Goal: Task Accomplishment & Management: Manage account settings

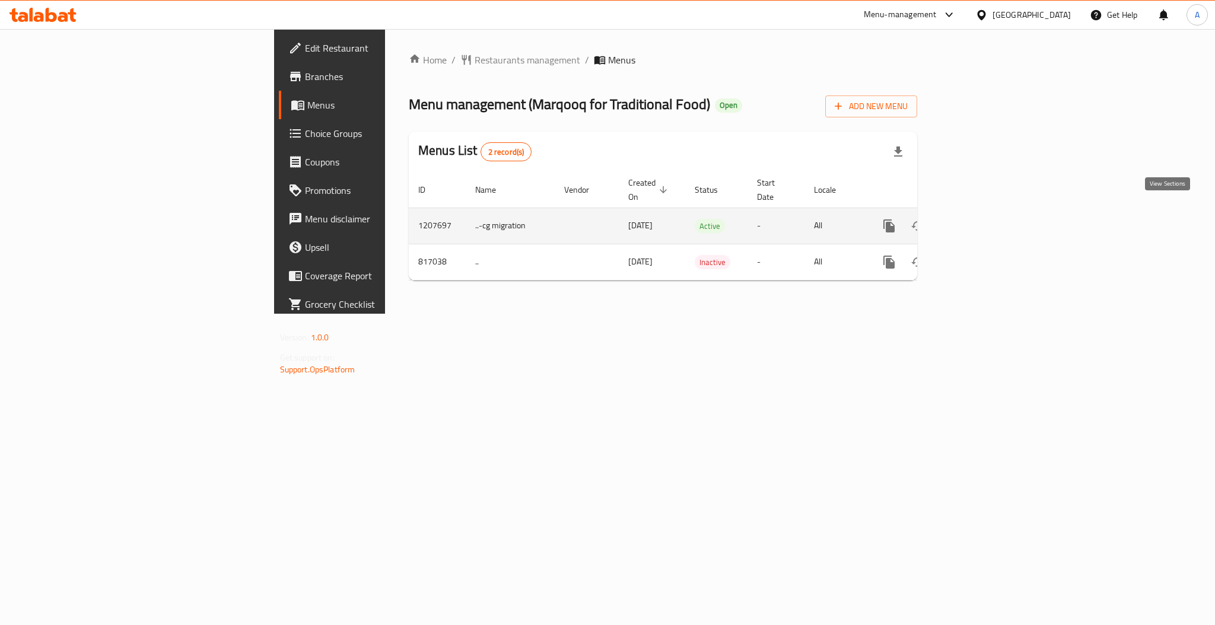
click at [989, 212] on link "enhanced table" at bounding box center [975, 226] width 28 height 28
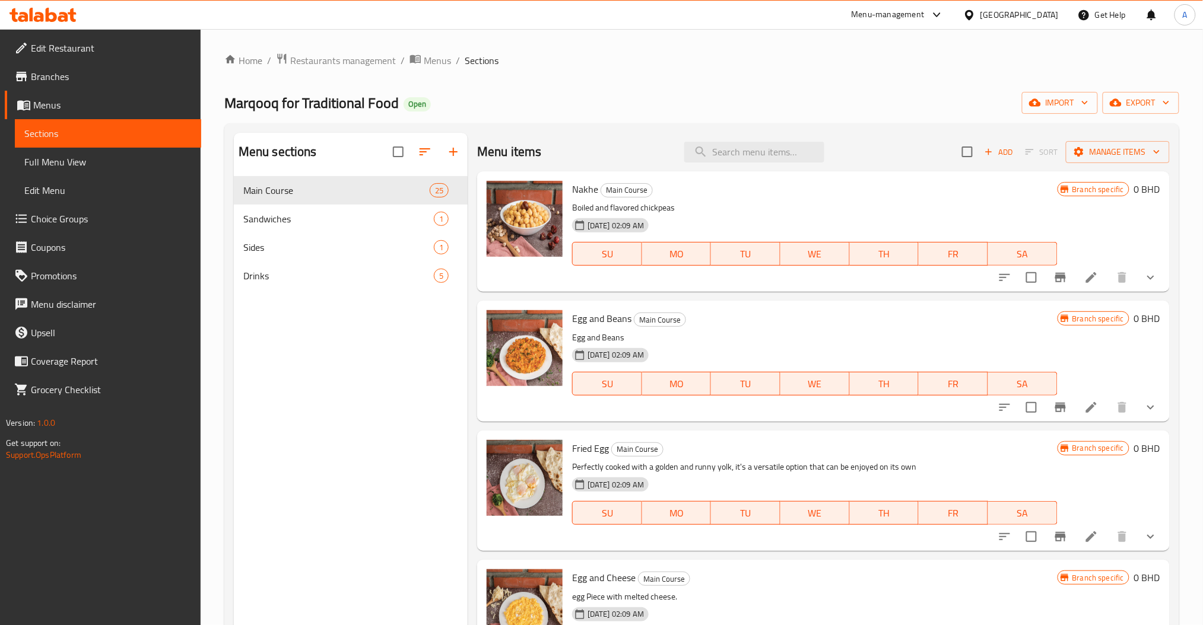
click at [723, 165] on div "Menu items Add Sort Manage items" at bounding box center [823, 152] width 692 height 39
click at [730, 154] on input "search" at bounding box center [754, 152] width 140 height 21
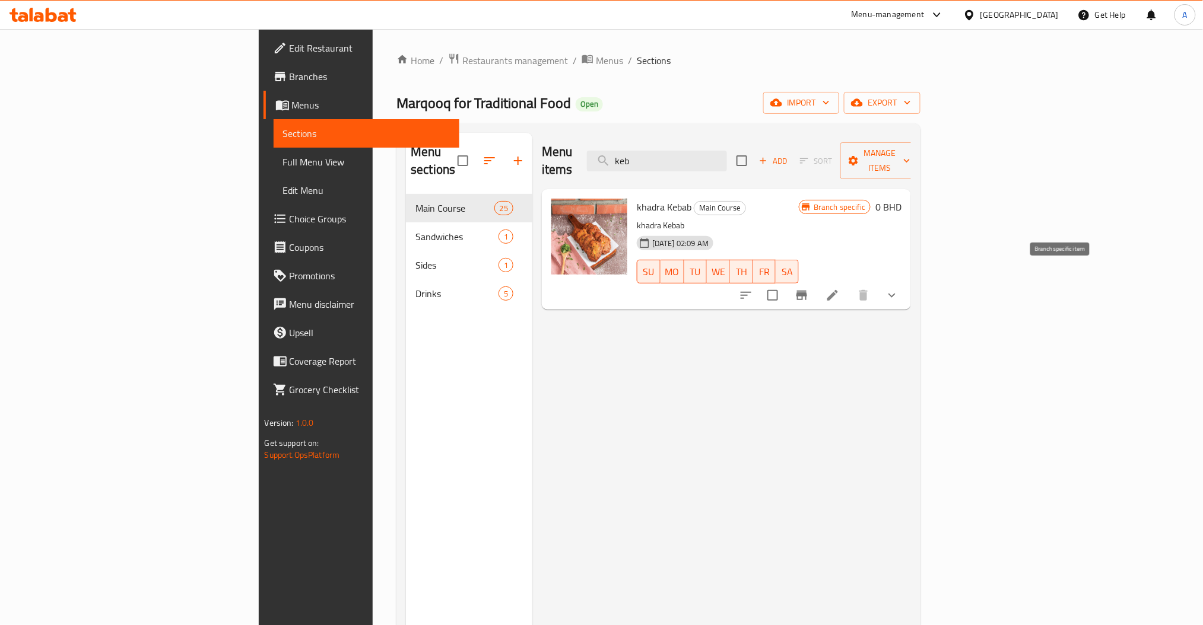
type input "keb"
click at [809, 288] on icon "Branch-specific-item" at bounding box center [801, 295] width 14 height 14
click at [906, 283] on button "show more" at bounding box center [892, 295] width 28 height 28
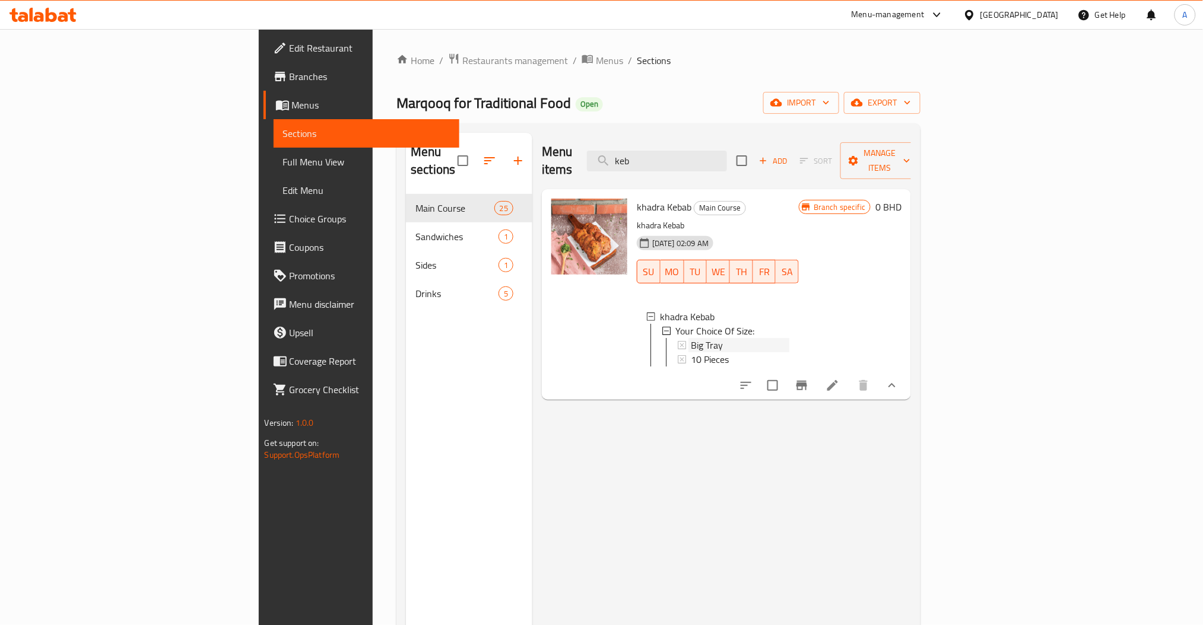
click at [691, 338] on div "Big Tray" at bounding box center [740, 345] width 98 height 14
click at [691, 352] on span "10 Pieces" at bounding box center [710, 359] width 38 height 14
click at [816, 383] on button "Branch-specific-item" at bounding box center [801, 385] width 28 height 28
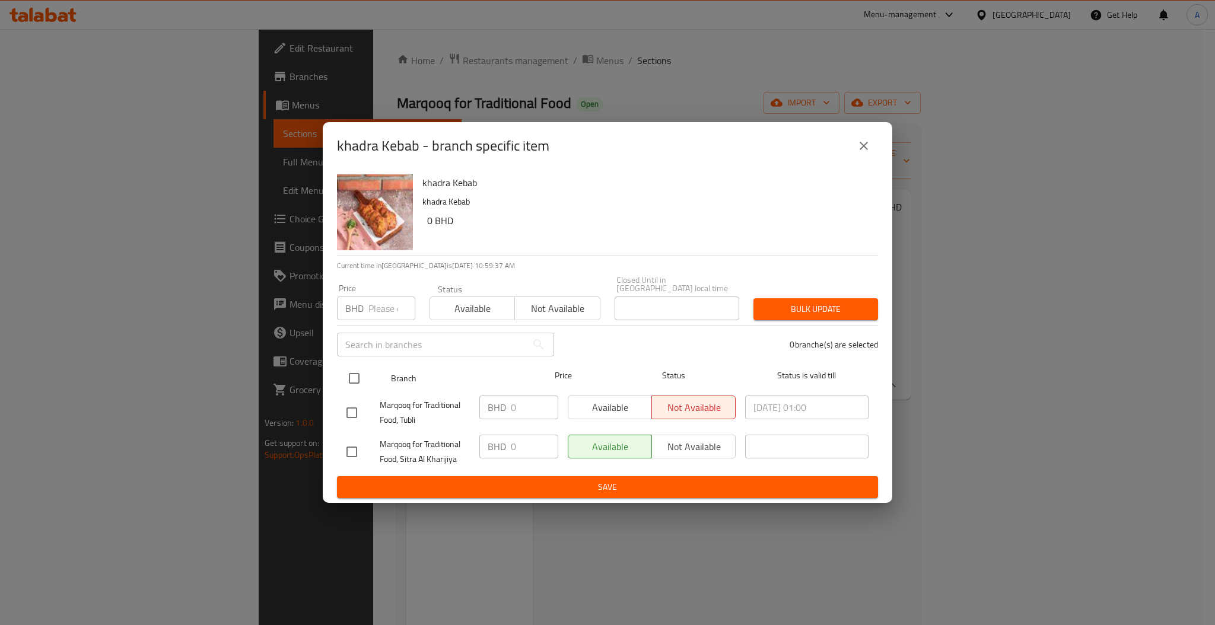
click at [351, 376] on input "checkbox" at bounding box center [354, 378] width 25 height 25
checkbox input "true"
click at [586, 396] on button "Available" at bounding box center [610, 408] width 84 height 24
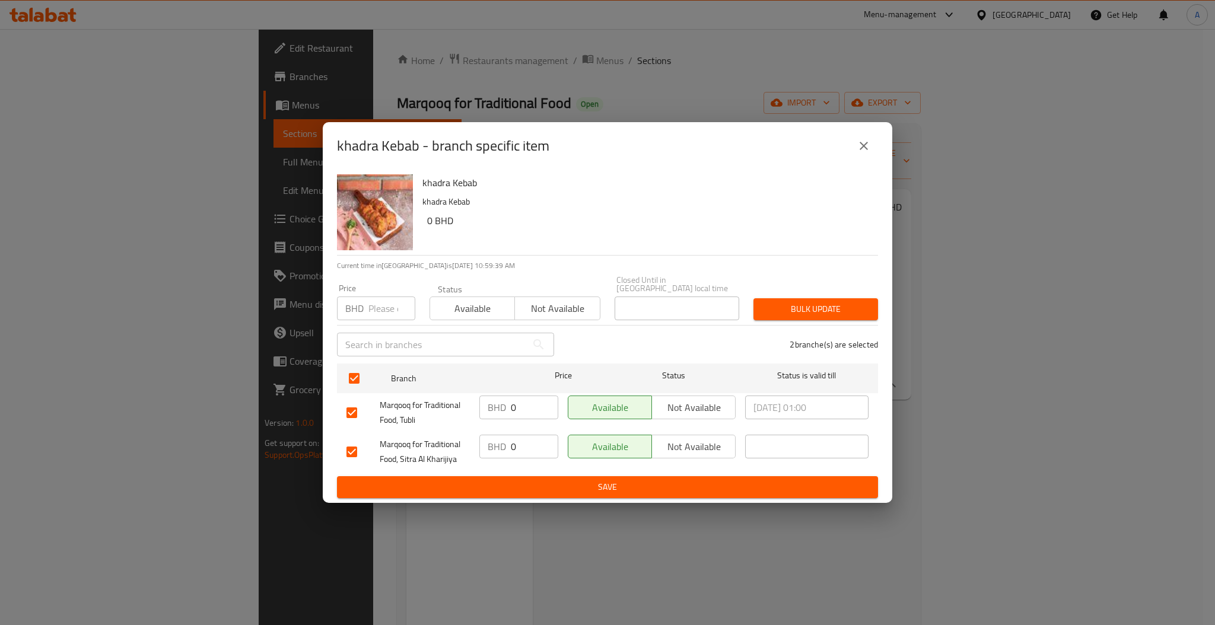
click at [811, 302] on span "Bulk update" at bounding box center [816, 309] width 106 height 15
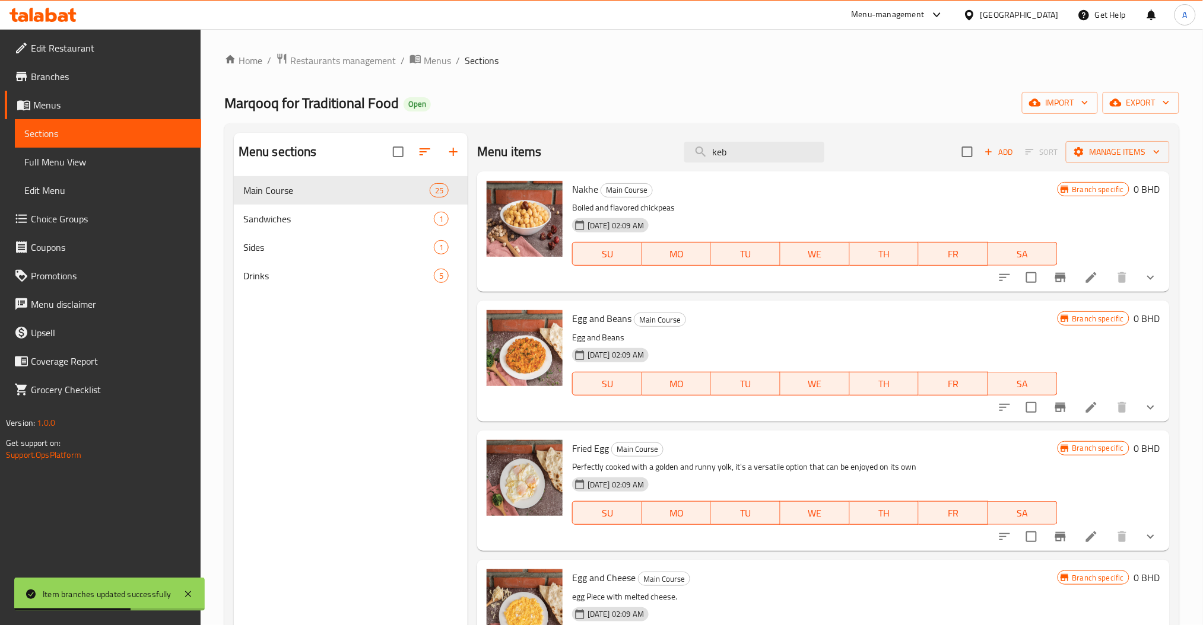
drag, startPoint x: 746, startPoint y: 141, endPoint x: 619, endPoint y: 143, distance: 127.0
click at [613, 145] on div "Menu items keb Add Sort Manage items" at bounding box center [823, 152] width 692 height 39
click at [765, 151] on input "keb" at bounding box center [754, 152] width 140 height 21
type input "keb"
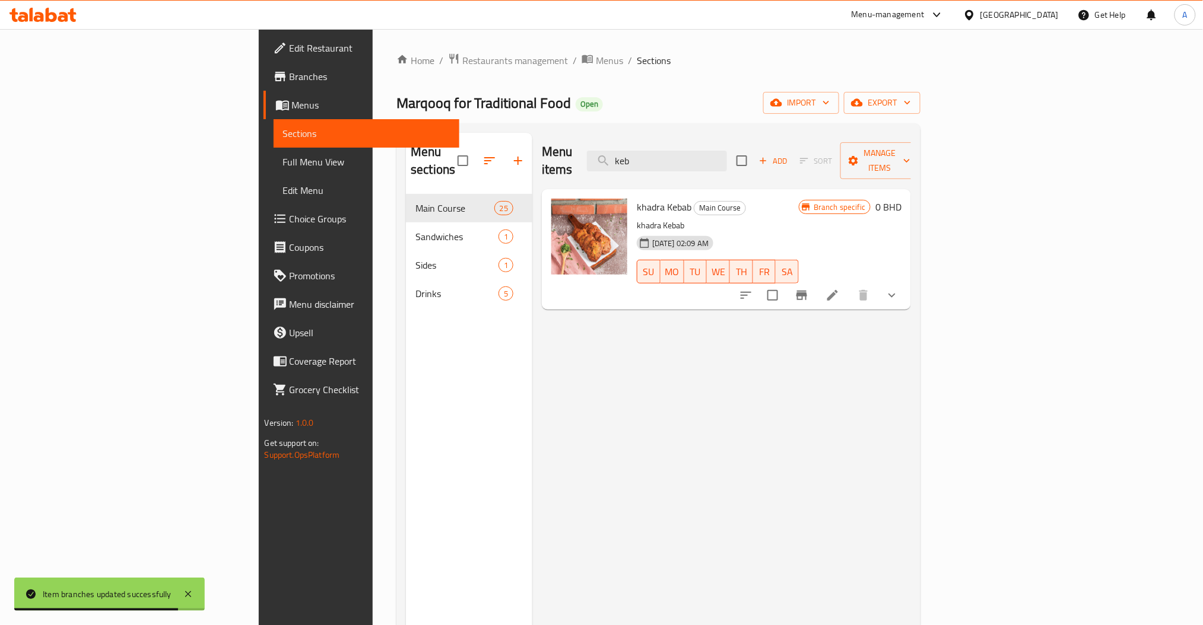
click at [906, 281] on button "show more" at bounding box center [892, 295] width 28 height 28
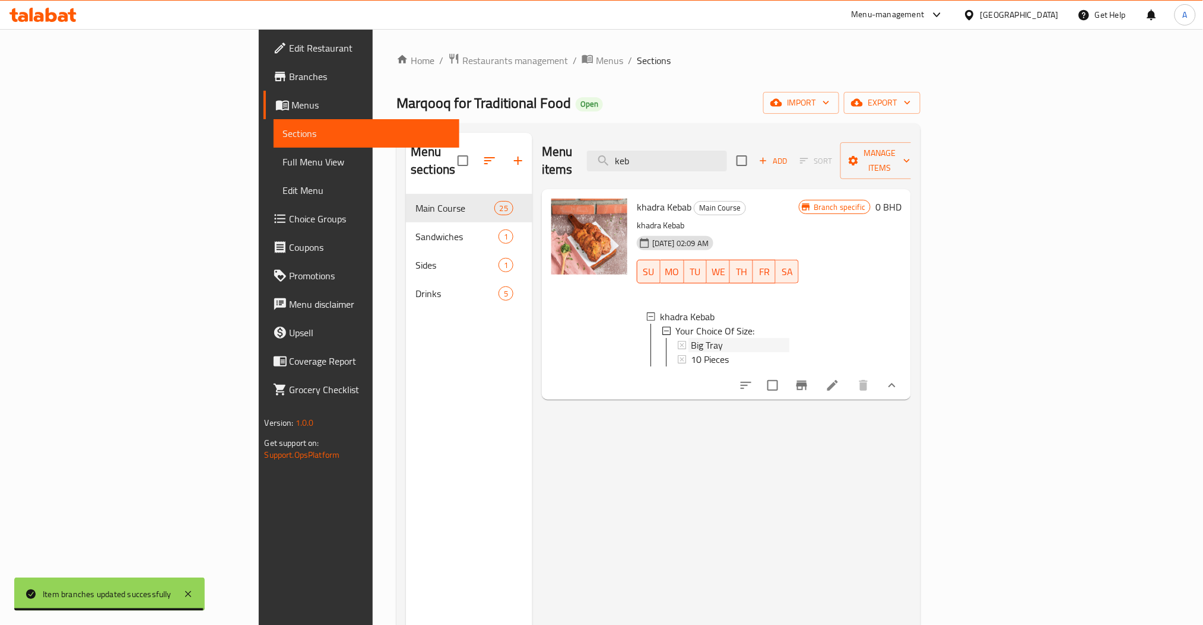
click at [691, 338] on span "Big Tray" at bounding box center [707, 345] width 32 height 14
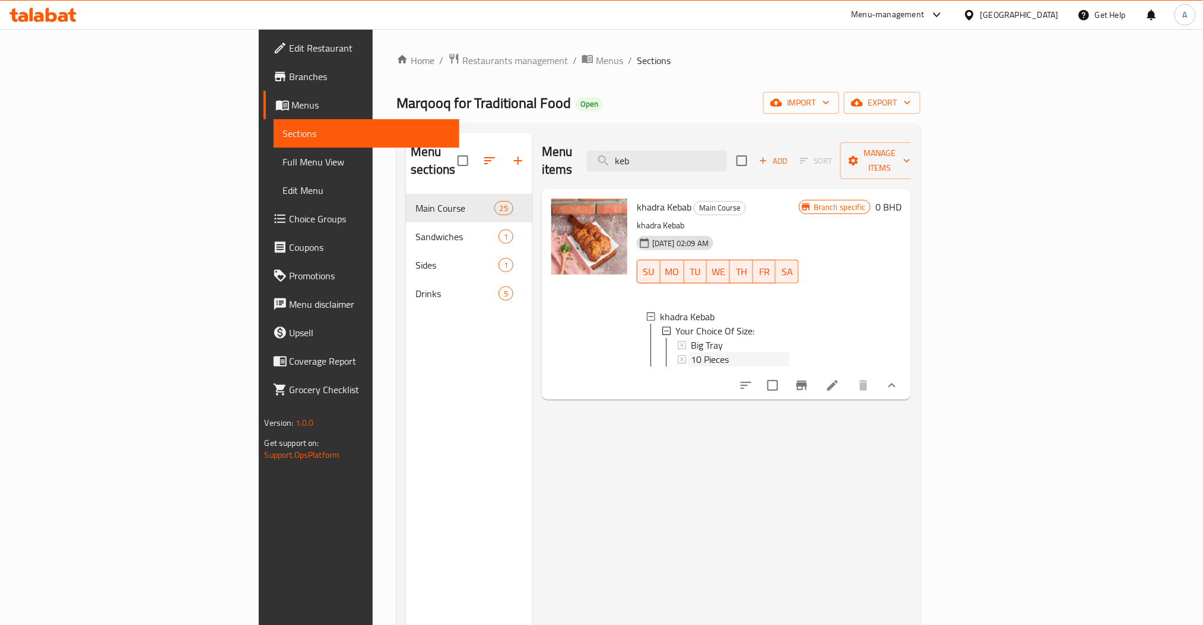
click at [691, 352] on span "10 Pieces" at bounding box center [710, 359] width 38 height 14
click at [849, 375] on li at bounding box center [832, 385] width 33 height 21
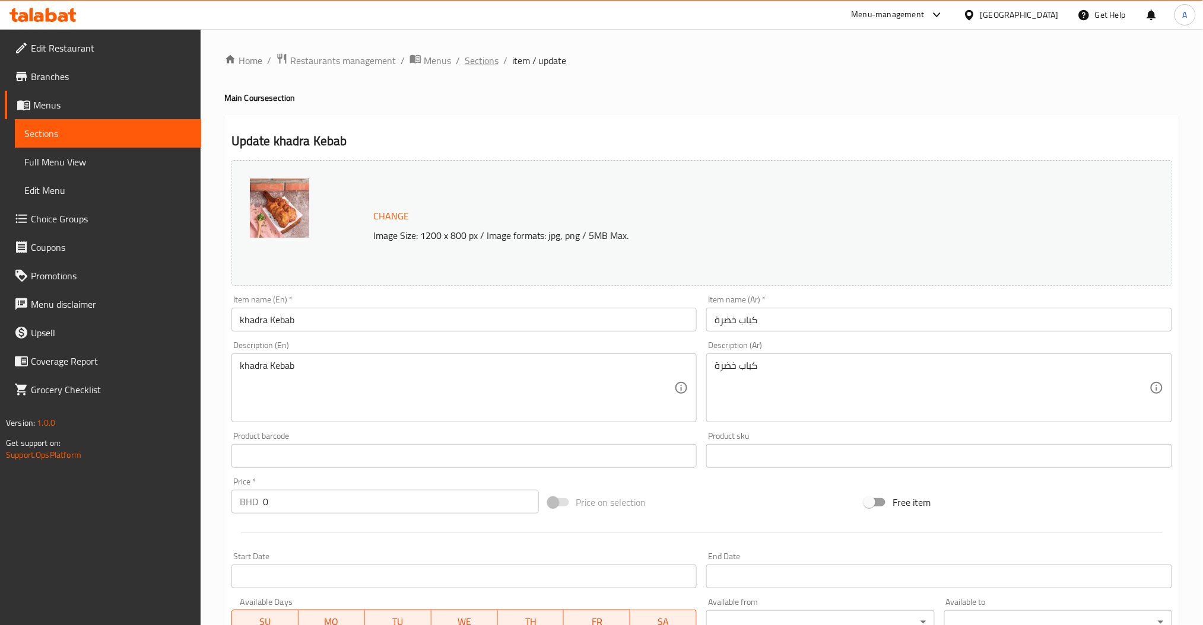
click at [487, 59] on span "Sections" at bounding box center [482, 60] width 34 height 14
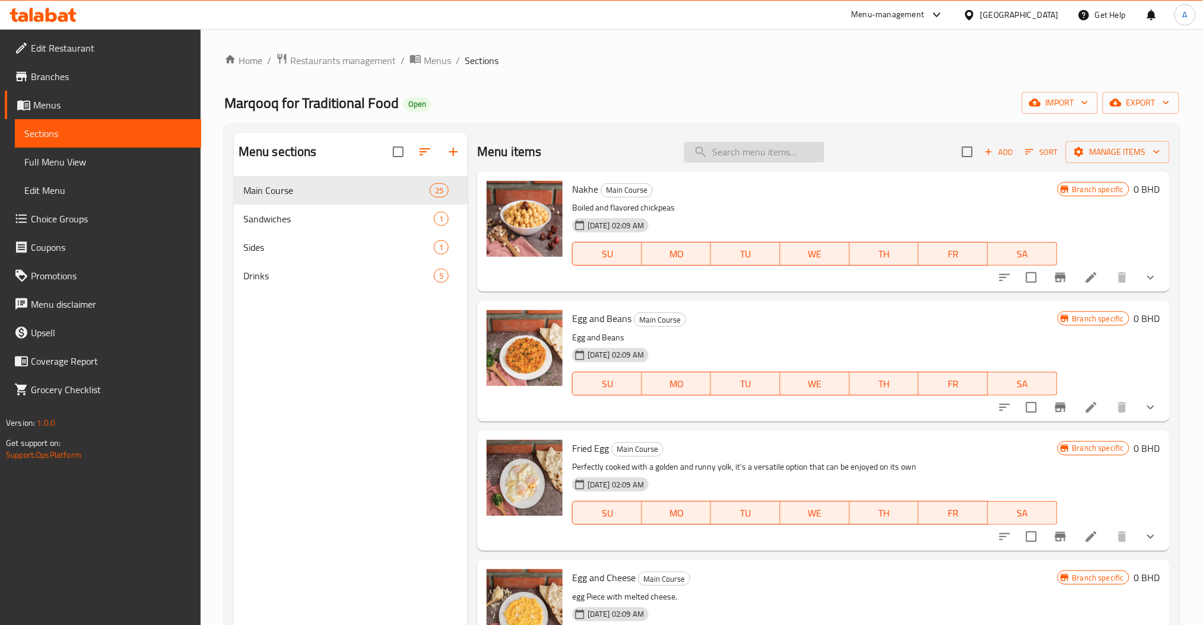
click at [713, 150] on input "search" at bounding box center [754, 152] width 140 height 21
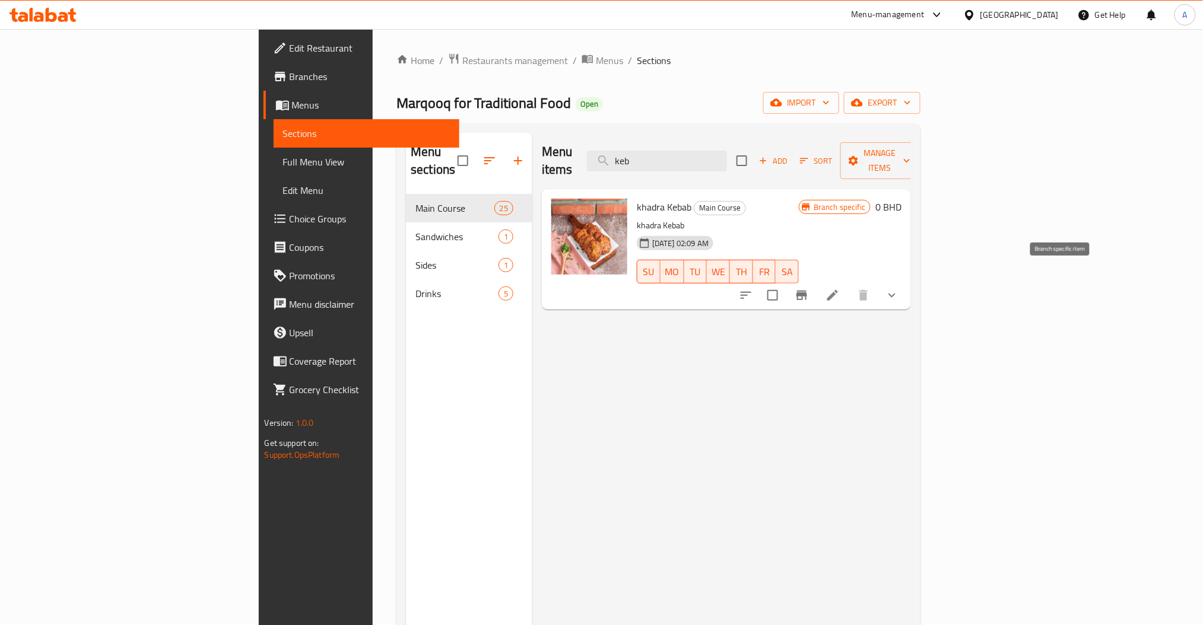
type input "keb"
click at [816, 282] on button "Branch-specific-item" at bounding box center [801, 295] width 28 height 28
click at [899, 288] on icon "show more" at bounding box center [892, 295] width 14 height 14
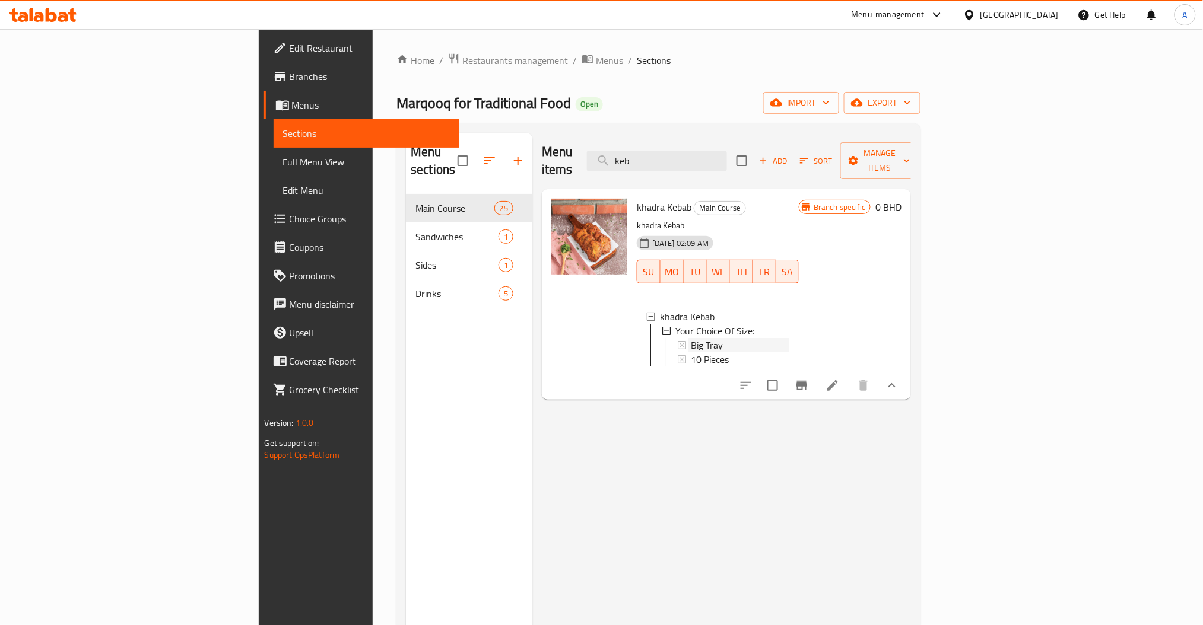
click at [688, 338] on div "Big Tray" at bounding box center [738, 345] width 101 height 14
click at [691, 352] on span "10 Pieces" at bounding box center [710, 359] width 38 height 14
click at [49, 11] on icon at bounding box center [42, 15] width 67 height 14
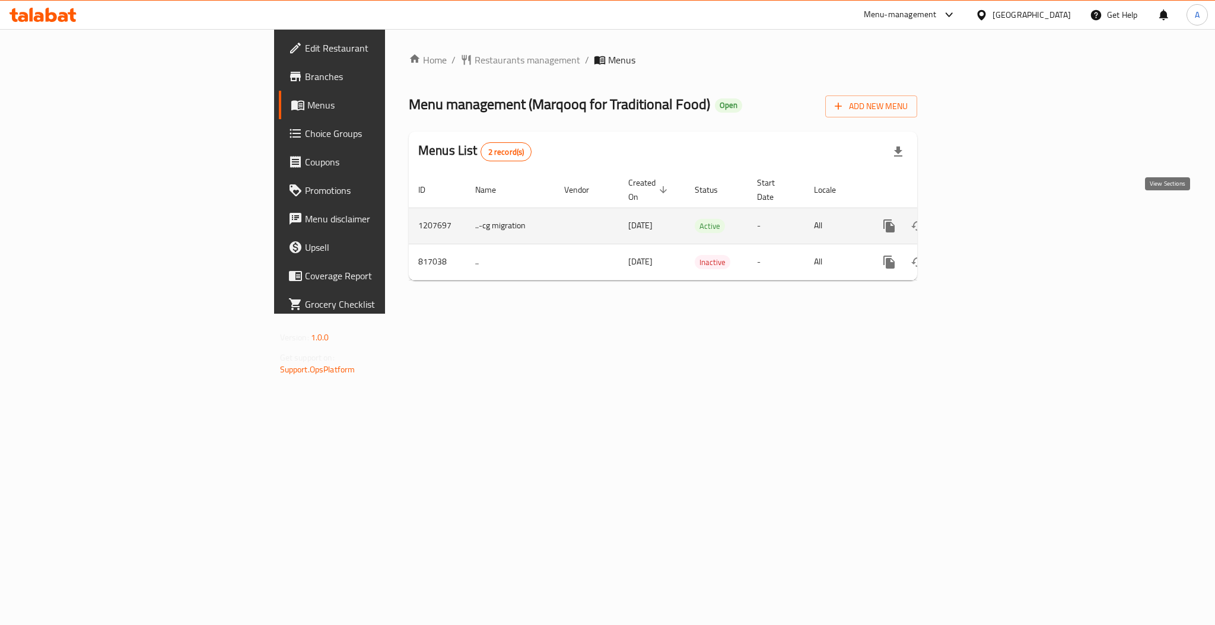
click at [982, 219] on icon "enhanced table" at bounding box center [975, 226] width 14 height 14
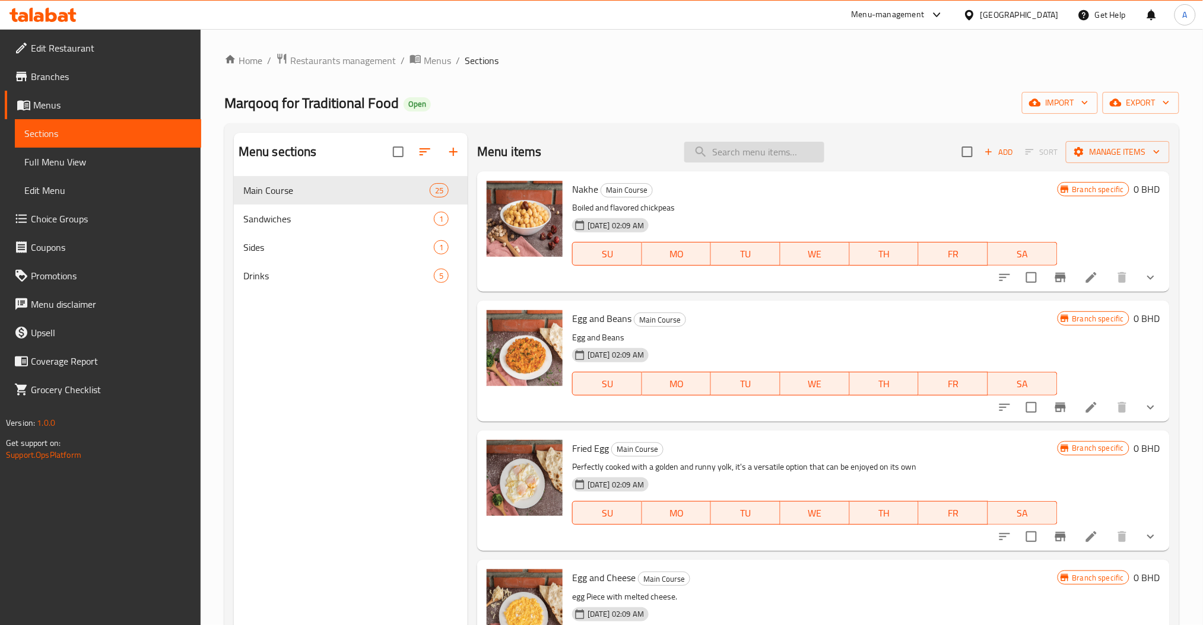
click at [786, 149] on input "search" at bounding box center [754, 152] width 140 height 21
click at [724, 150] on input "search" at bounding box center [754, 152] width 140 height 21
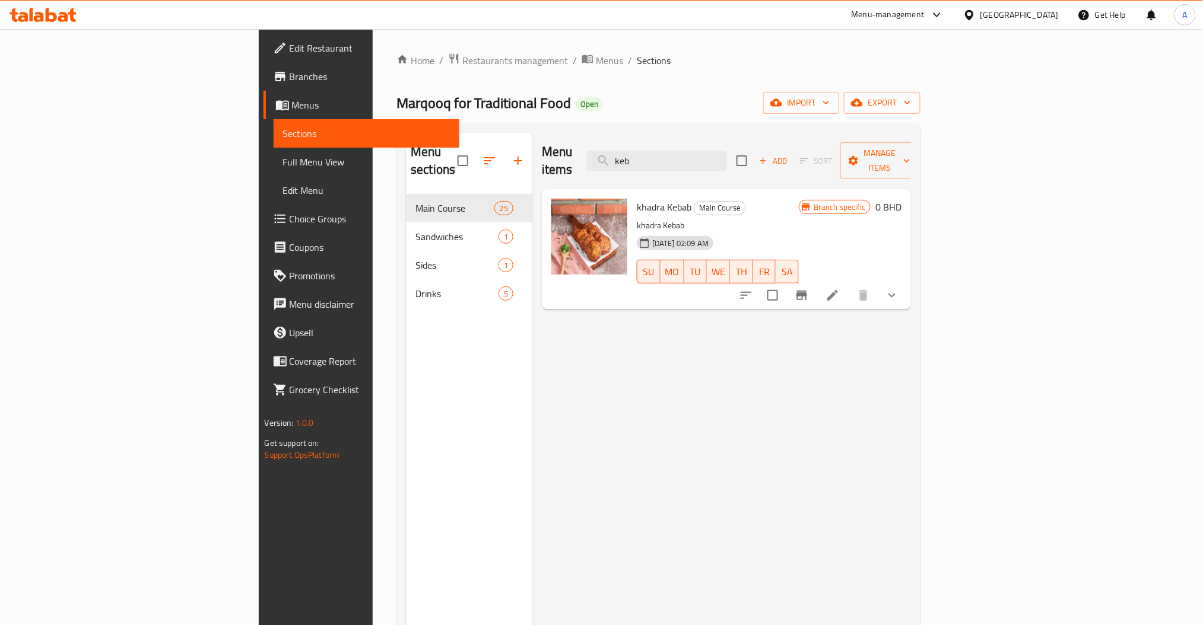
type input "keb"
click at [807, 291] on icon "Branch-specific-item" at bounding box center [801, 295] width 11 height 9
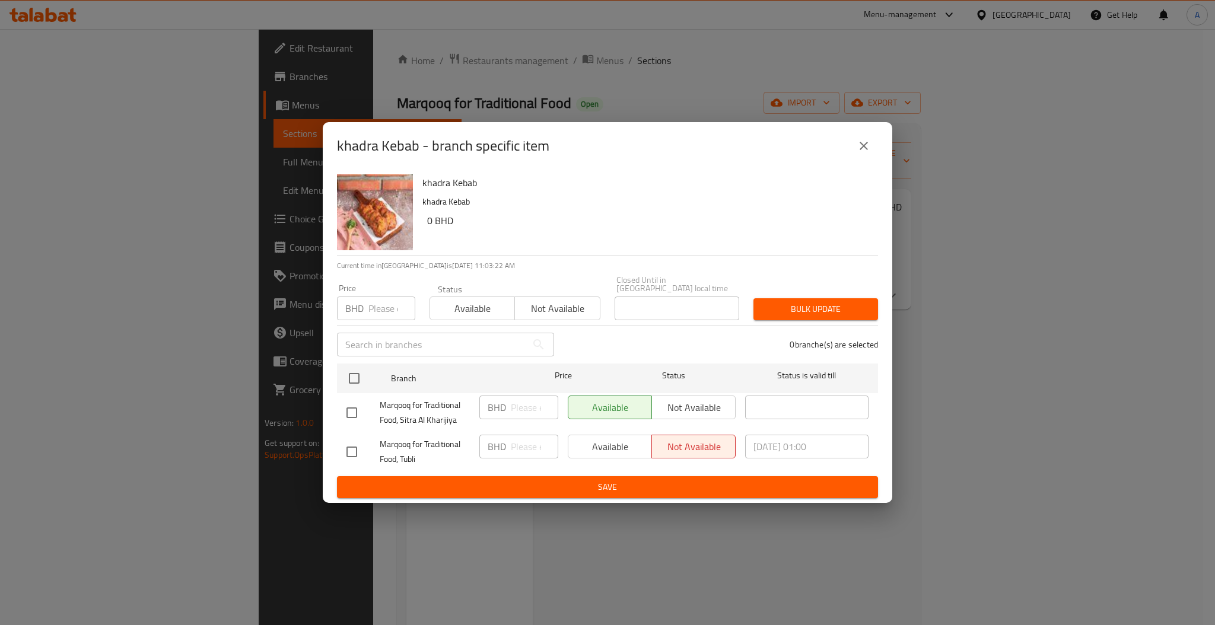
drag, startPoint x: 352, startPoint y: 369, endPoint x: 400, endPoint y: 355, distance: 50.1
click at [351, 370] on input "checkbox" at bounding box center [354, 378] width 25 height 25
checkbox input "true"
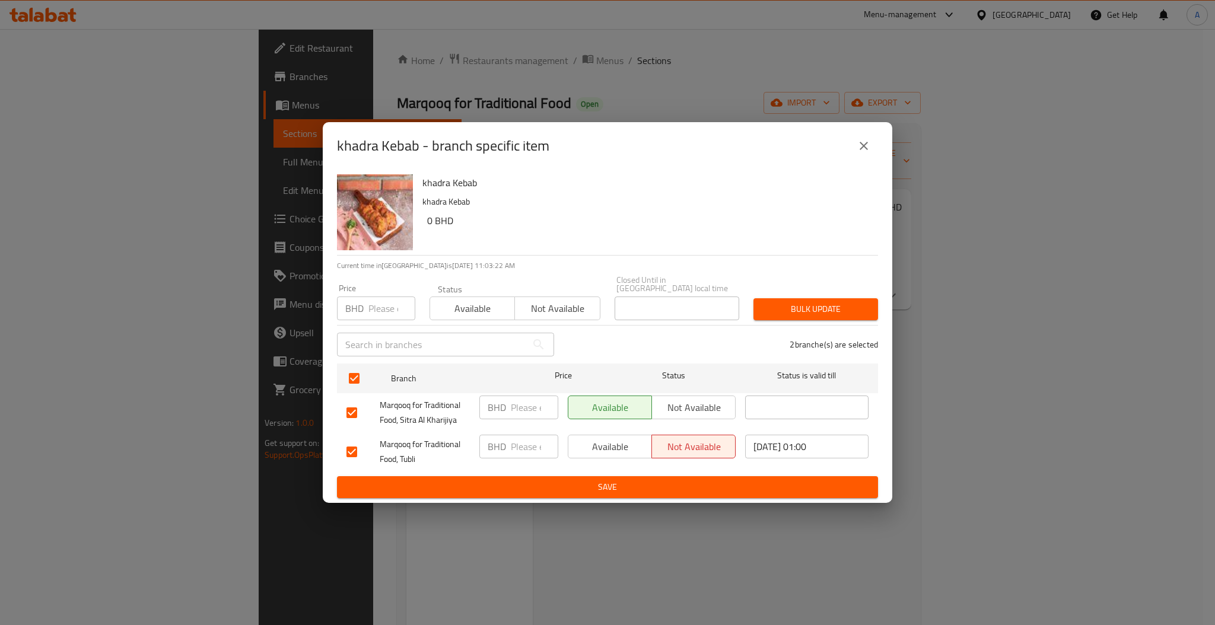
click at [449, 317] on div "Status Available Not available" at bounding box center [514, 303] width 185 height 50
click at [482, 305] on span "Available" at bounding box center [472, 308] width 75 height 17
click at [791, 305] on span "Bulk update" at bounding box center [816, 309] width 106 height 15
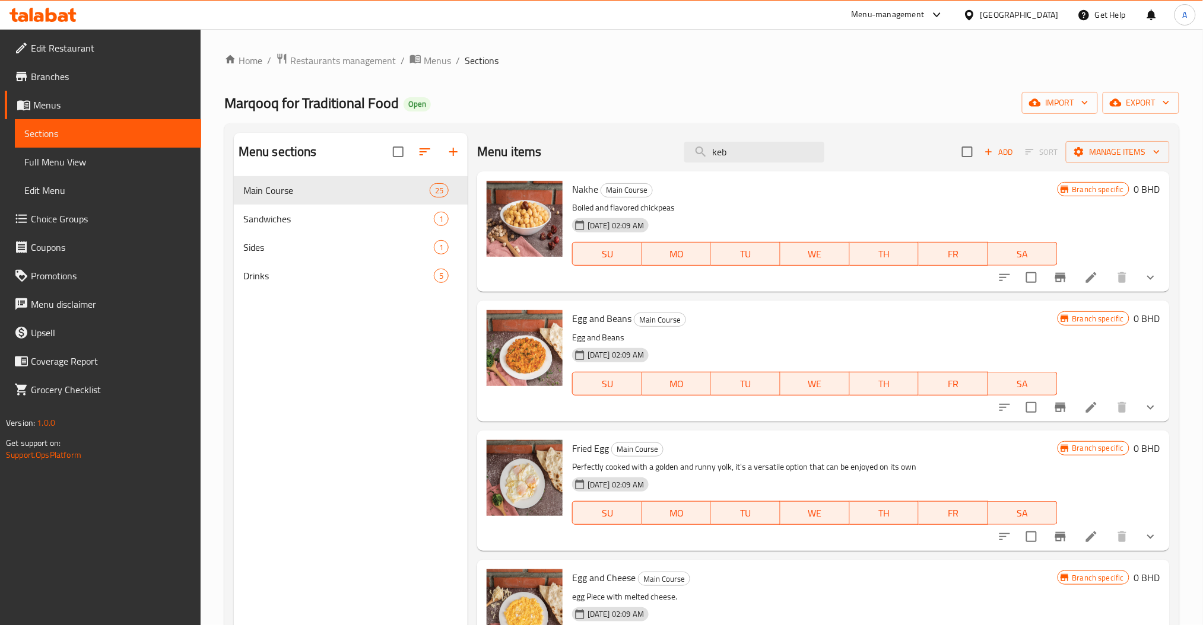
click at [413, 389] on div "Menu sections Main Course 25 Sandwiches 1 Sides 1 Drinks 5" at bounding box center [351, 445] width 234 height 625
click at [342, 59] on span "Restaurants management" at bounding box center [343, 60] width 106 height 14
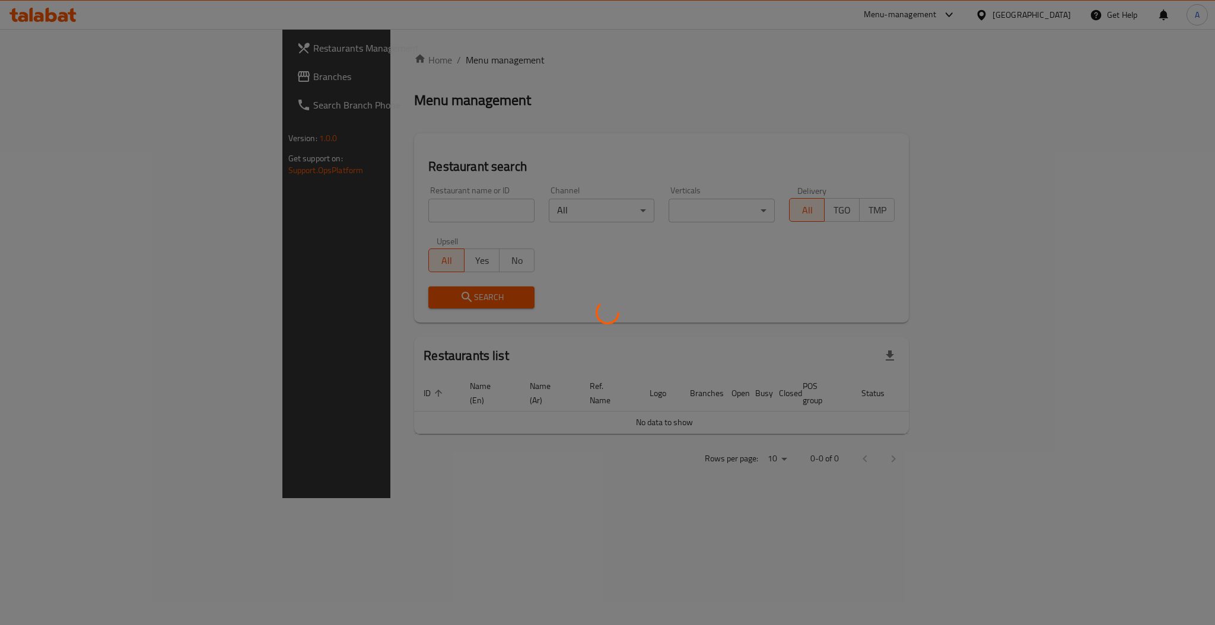
click at [289, 209] on div at bounding box center [607, 312] width 1215 height 625
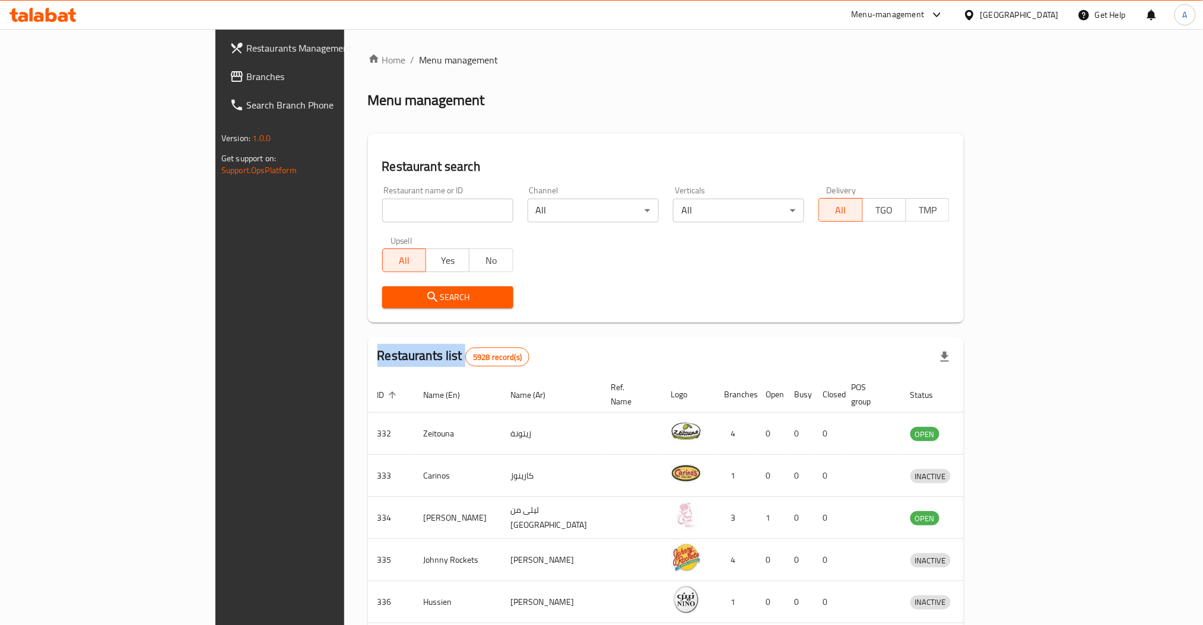
click at [368, 209] on div "Home / Menu management Menu management Restaurant search Restaurant name or ID …" at bounding box center [666, 464] width 596 height 822
click at [382, 209] on input "search" at bounding box center [447, 211] width 131 height 24
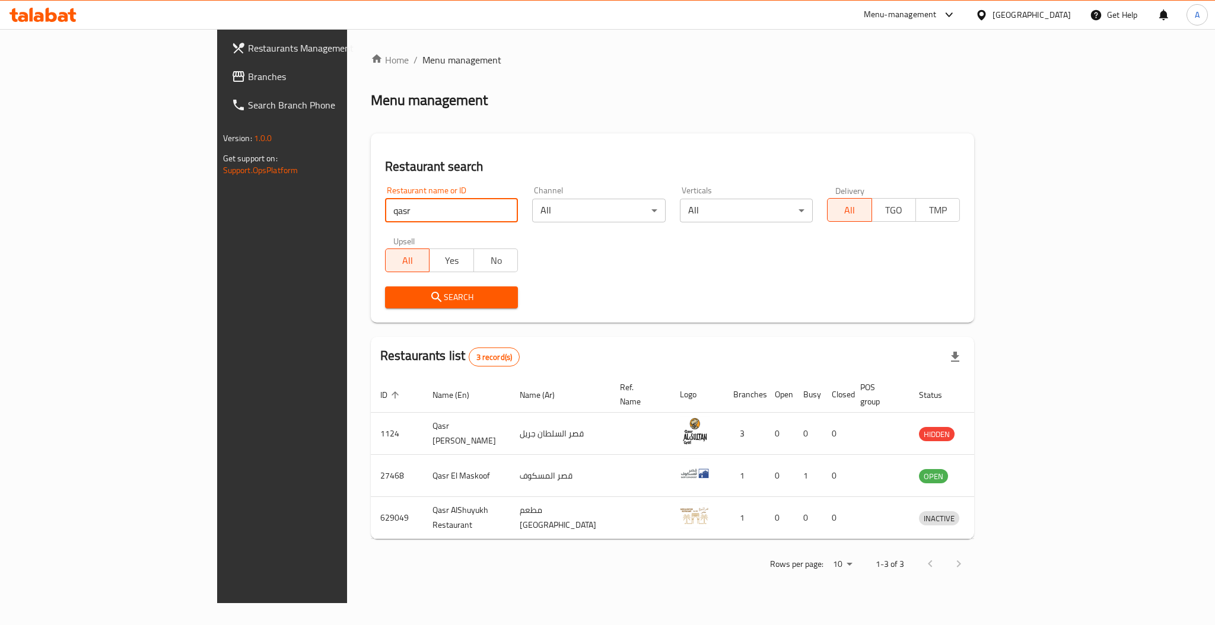
drag, startPoint x: 298, startPoint y: 203, endPoint x: 83, endPoint y: 218, distance: 215.9
click at [217, 218] on div "Restaurants Management Branches Search Branch Phone Version: 1.0.0 Get support …" at bounding box center [607, 316] width 781 height 574
type input "sadaf"
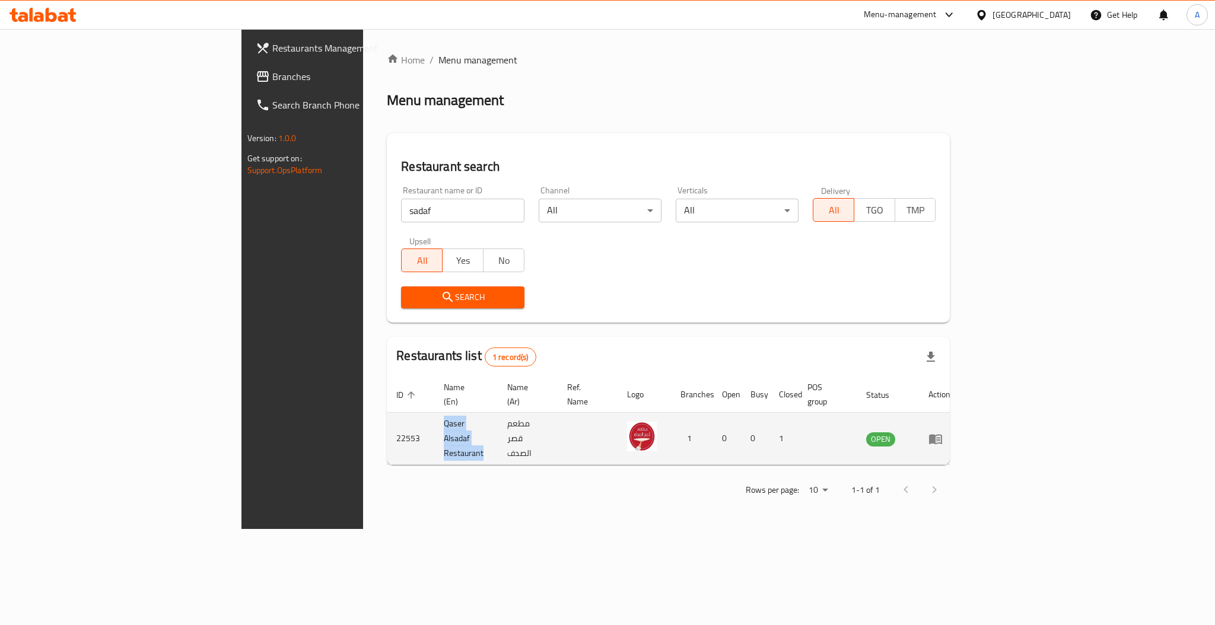
drag, startPoint x: 374, startPoint y: 422, endPoint x: 271, endPoint y: 432, distance: 103.1
click at [387, 432] on tr "22553 Qaser Alsadaf Restaurant مطعم قصر الصدف 1 0 0 1 OPEN" at bounding box center [673, 439] width 573 height 52
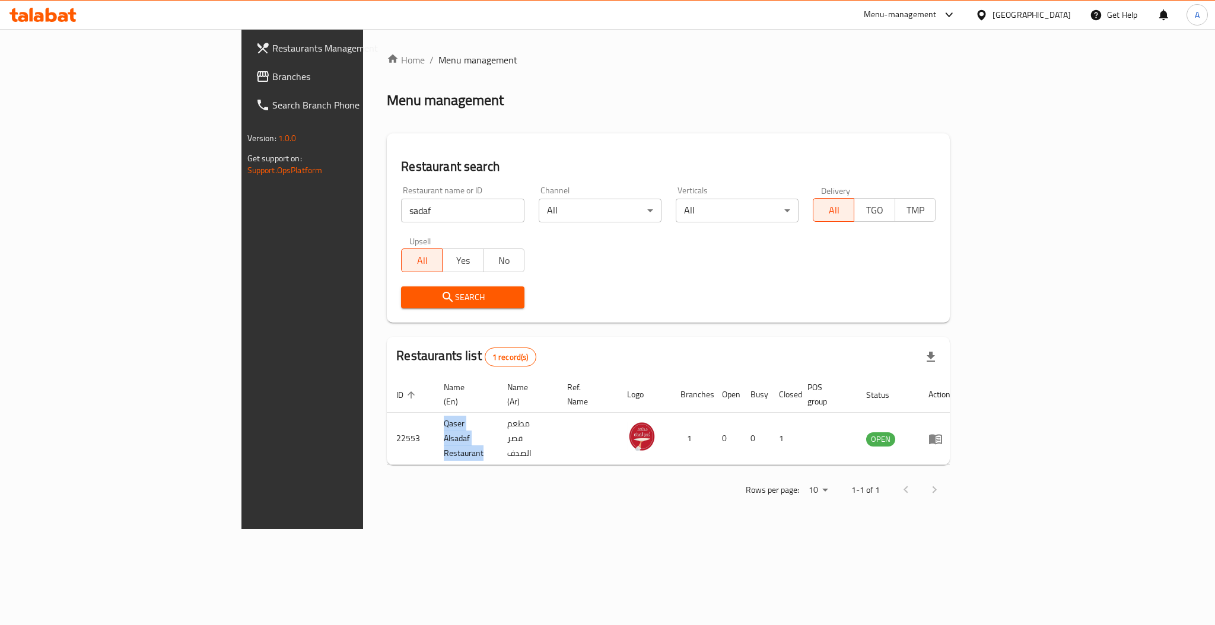
copy tr "Qaser Alsadaf Restaurant"
drag, startPoint x: 339, startPoint y: 199, endPoint x: 100, endPoint y: 177, distance: 240.7
click at [241, 188] on div "Restaurants Management Branches Search Branch Phone Version: 1.0.0 Get support …" at bounding box center [607, 279] width 733 height 500
type input "selene"
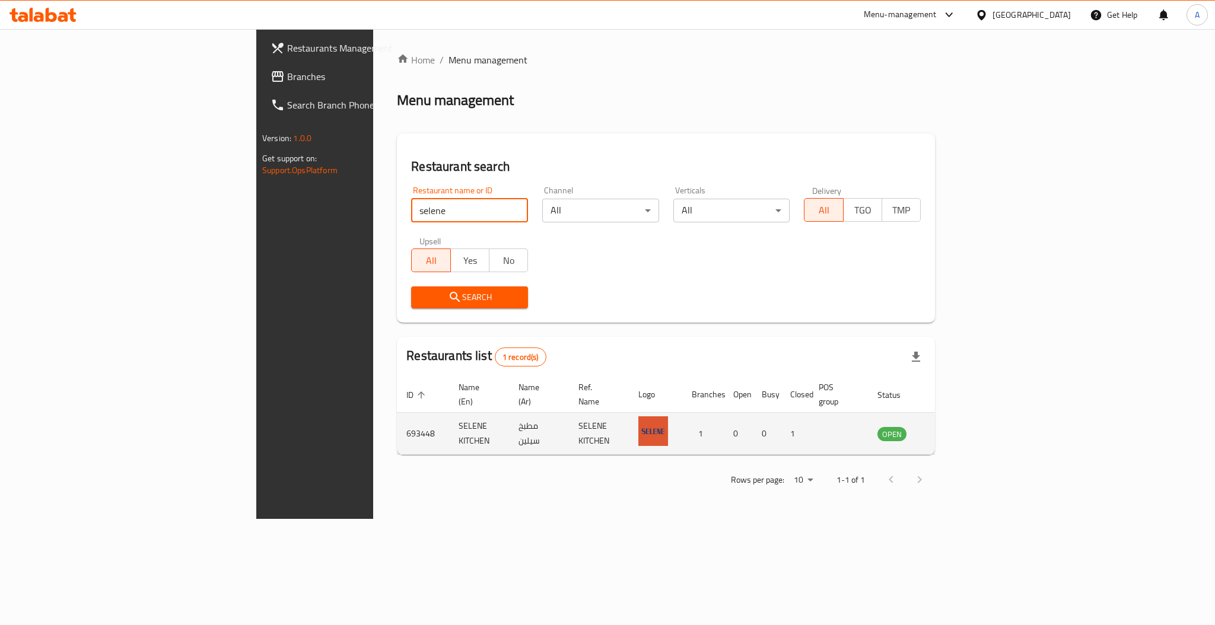
click at [962, 427] on link "enhanced table" at bounding box center [951, 434] width 22 height 14
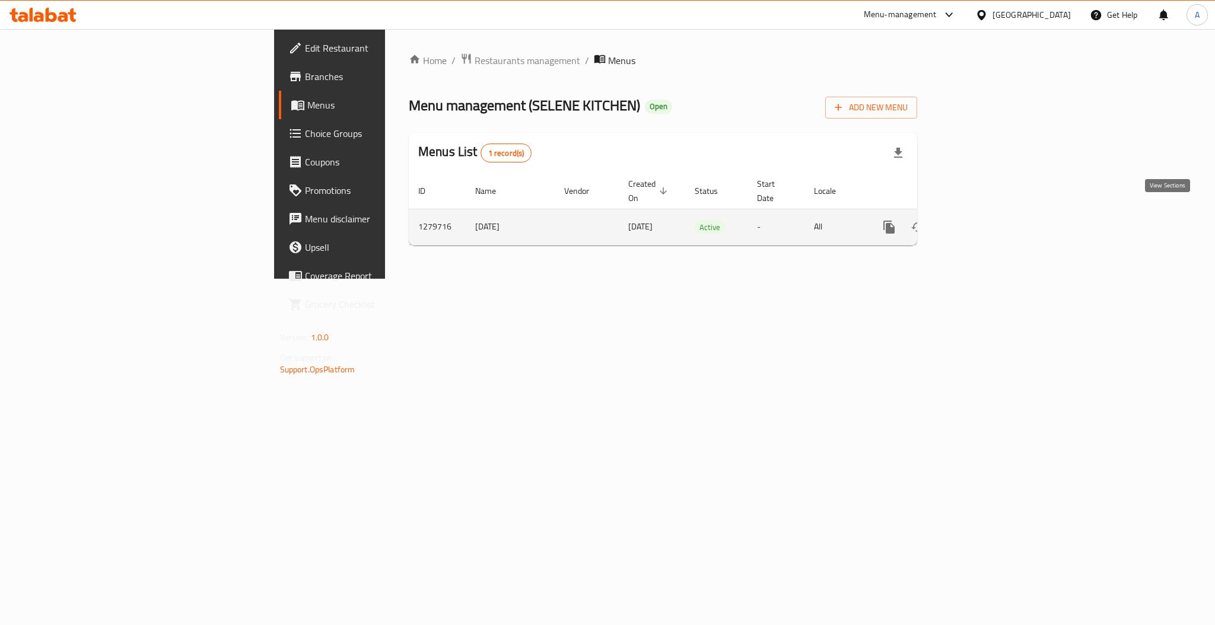
click at [982, 220] on icon "enhanced table" at bounding box center [975, 227] width 14 height 14
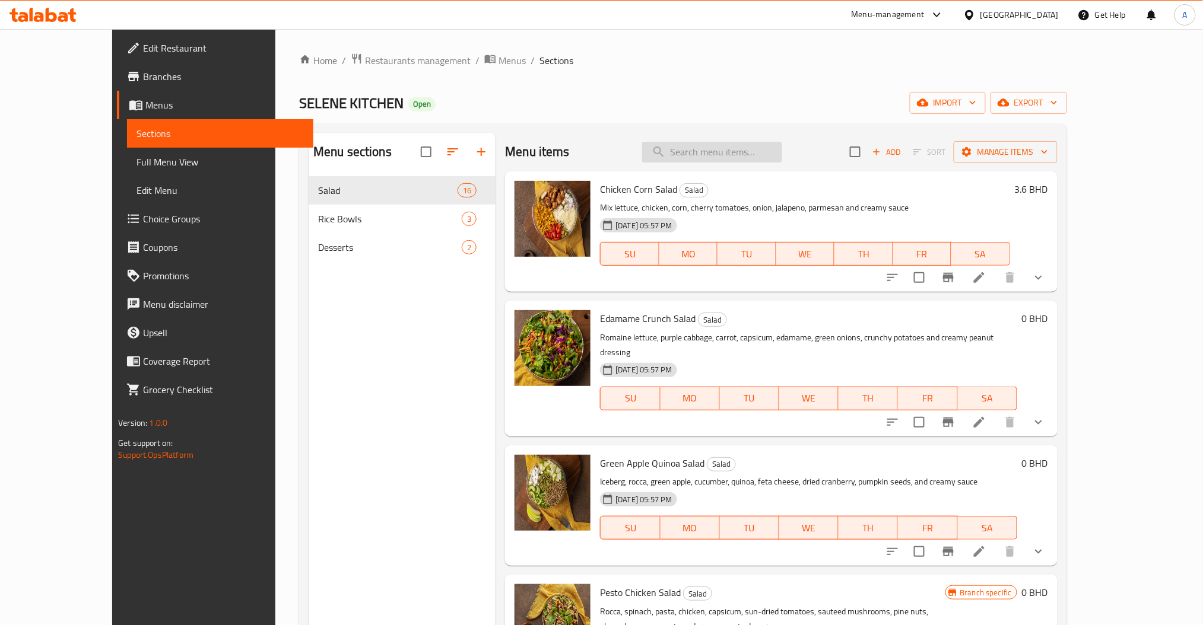
click at [756, 152] on input "search" at bounding box center [712, 152] width 140 height 21
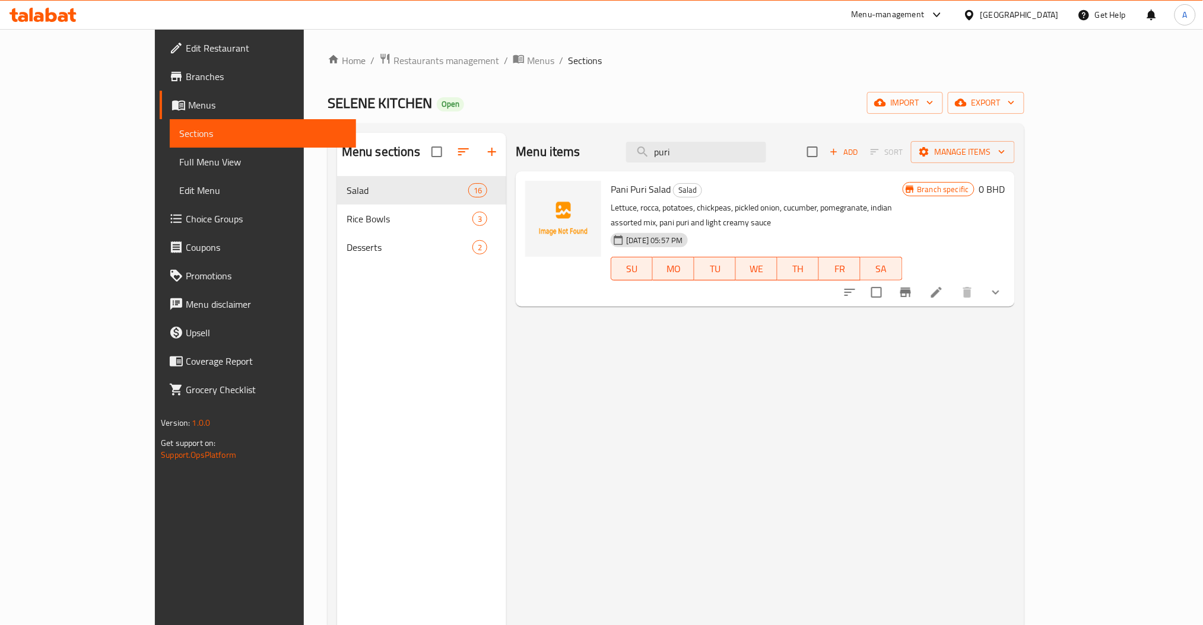
type input "puri"
click at [525, 188] on div at bounding box center [563, 219] width 76 height 76
click at [535, 196] on icon "upload picture" at bounding box center [542, 197] width 14 height 14
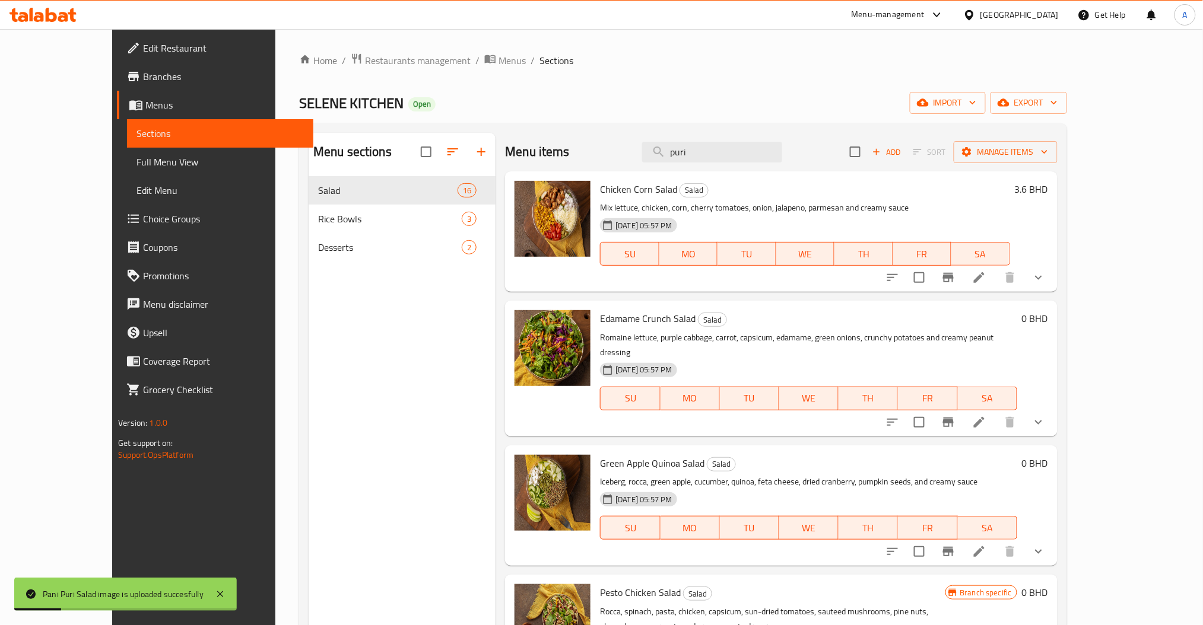
drag, startPoint x: 785, startPoint y: 159, endPoint x: 431, endPoint y: 128, distance: 355.6
click at [459, 132] on div "Menu sections Salad 16 Rice Bowls 3 Desserts 2 Menu items puri Add Sort Manage …" at bounding box center [683, 445] width 768 height 644
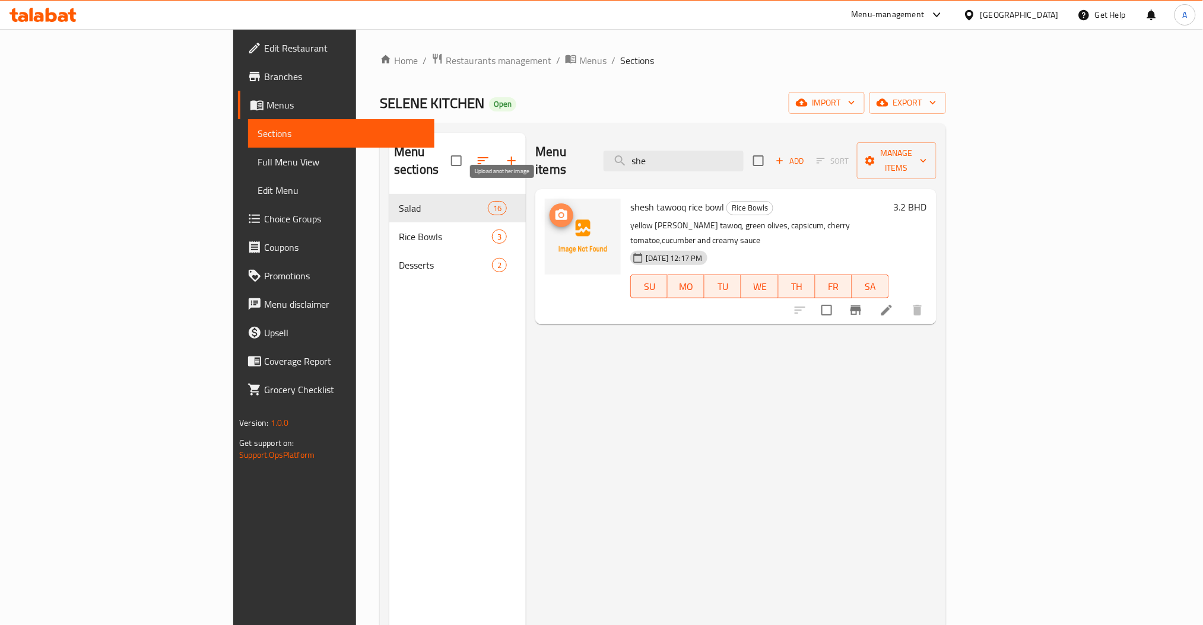
click at [555, 209] on icon "upload picture" at bounding box center [561, 214] width 12 height 11
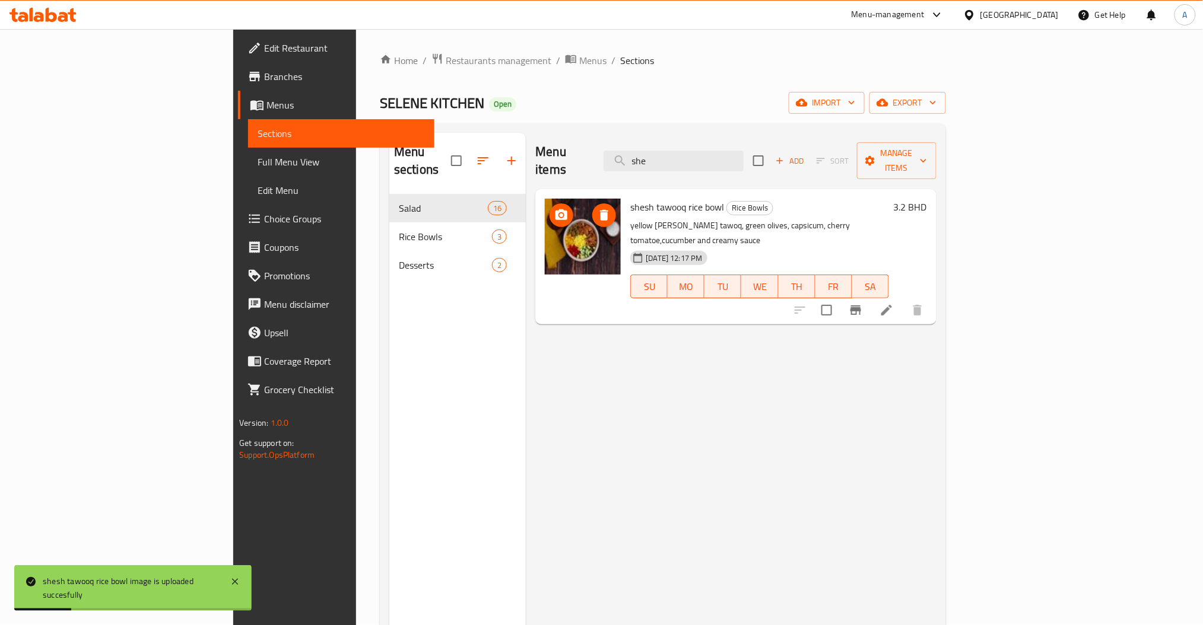
click at [555, 209] on icon "upload picture" at bounding box center [561, 214] width 12 height 11
drag, startPoint x: 775, startPoint y: 155, endPoint x: 676, endPoint y: 164, distance: 98.9
click at [691, 163] on input "she" at bounding box center [673, 161] width 140 height 21
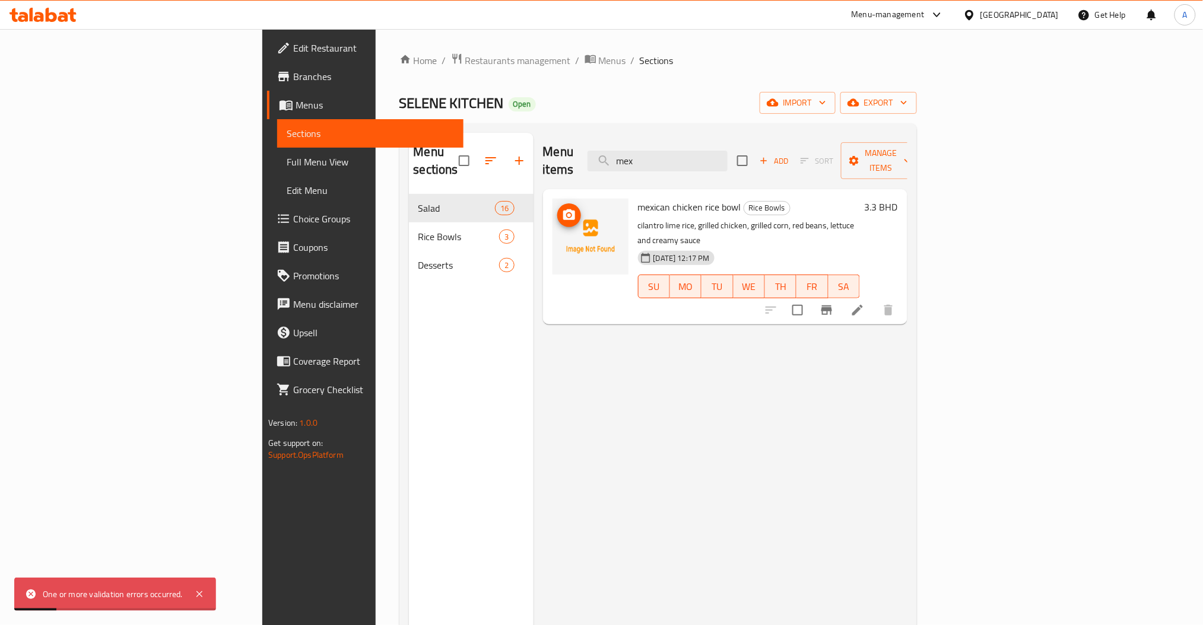
type input "mex"
click at [562, 208] on icon "upload picture" at bounding box center [569, 215] width 14 height 14
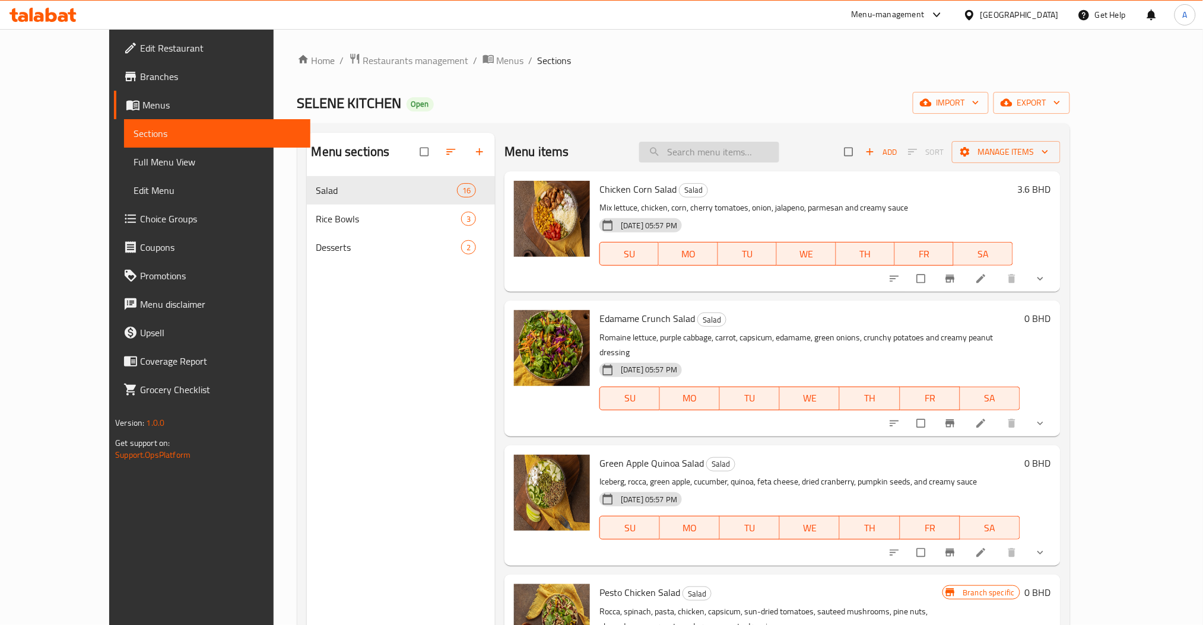
click at [710, 151] on input "search" at bounding box center [709, 152] width 140 height 21
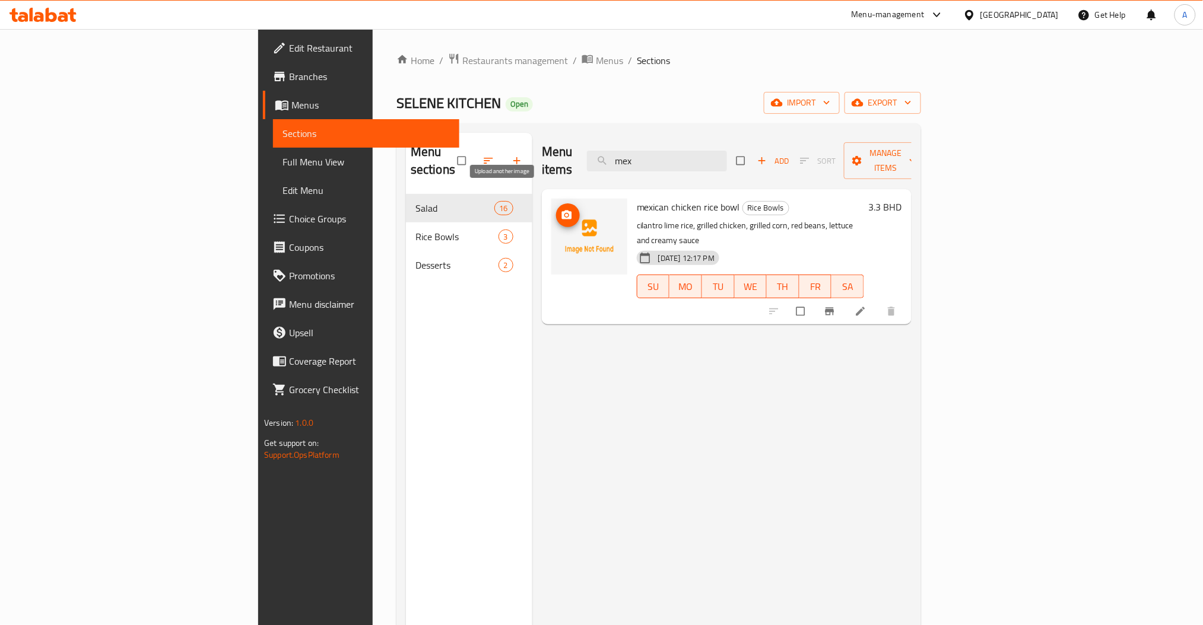
click at [556, 209] on span "upload picture" at bounding box center [568, 215] width 24 height 12
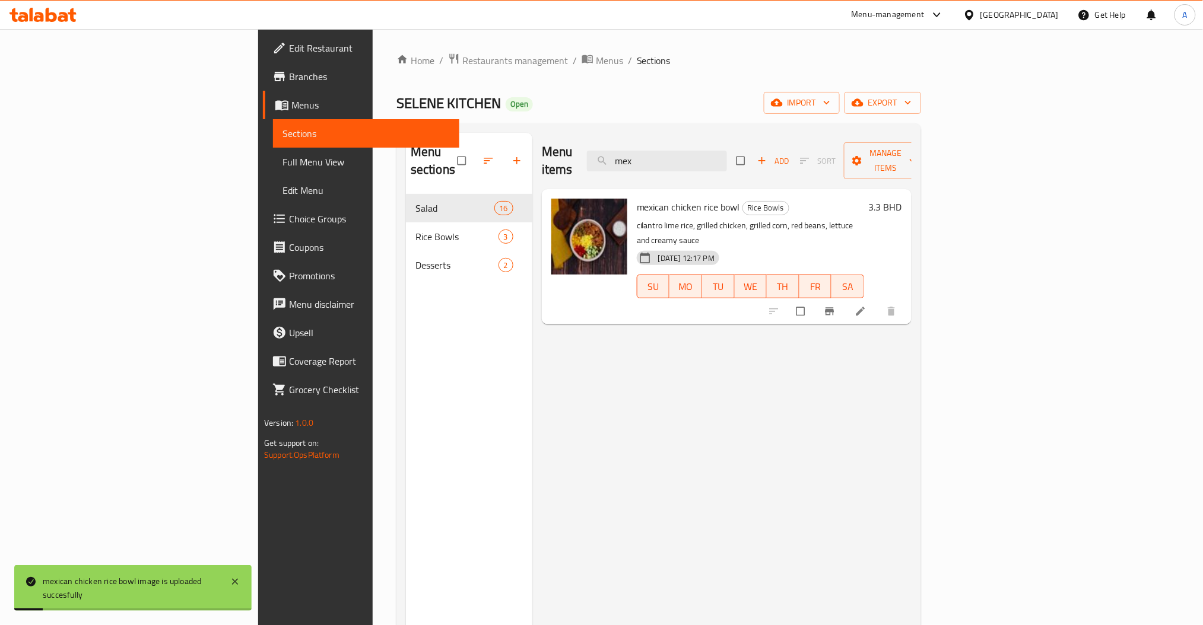
click at [666, 356] on div "Menu items mex Add Sort Manage items mexican chicken rice bowl Rice Bowls cilan…" at bounding box center [721, 445] width 379 height 625
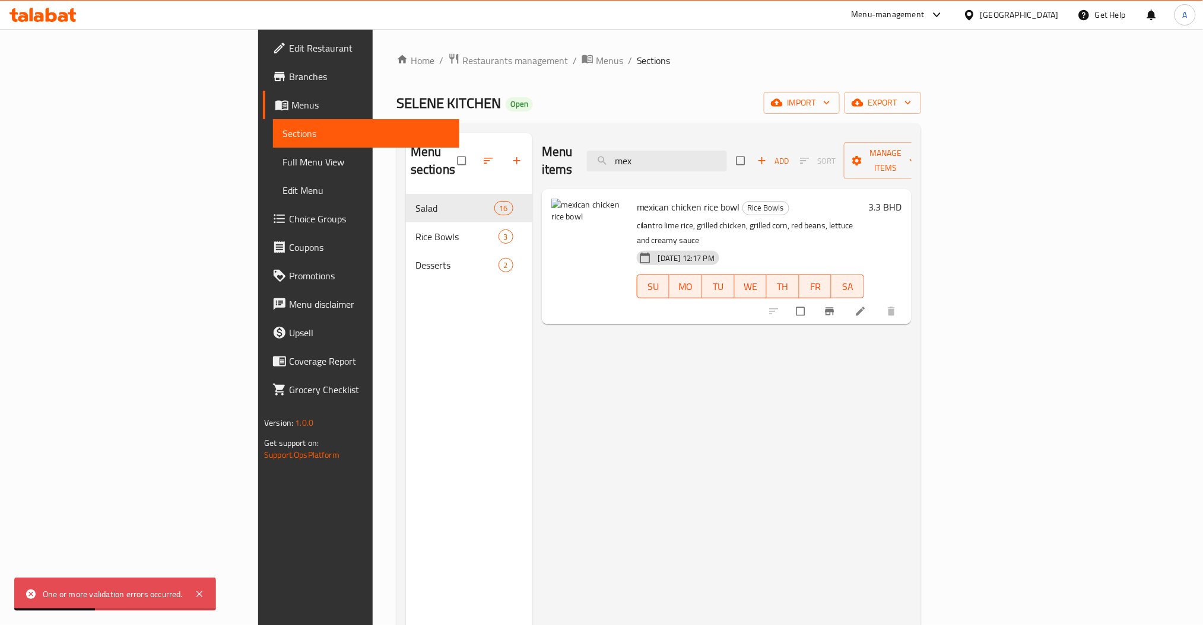
drag, startPoint x: 748, startPoint y: 159, endPoint x: 615, endPoint y: 131, distance: 136.5
click at [624, 133] on div "Menu items mex Add Sort Manage items" at bounding box center [727, 161] width 370 height 56
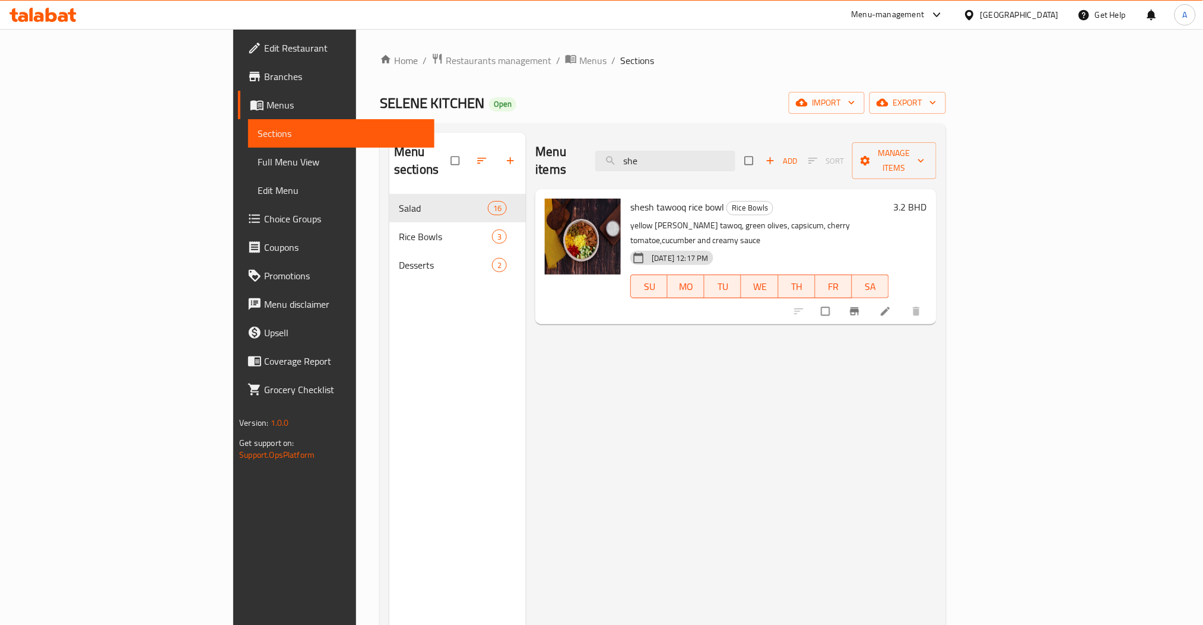
drag, startPoint x: 765, startPoint y: 140, endPoint x: 552, endPoint y: 116, distance: 213.7
click at [689, 137] on div "Menu items she Add Sort Manage items" at bounding box center [735, 161] width 400 height 56
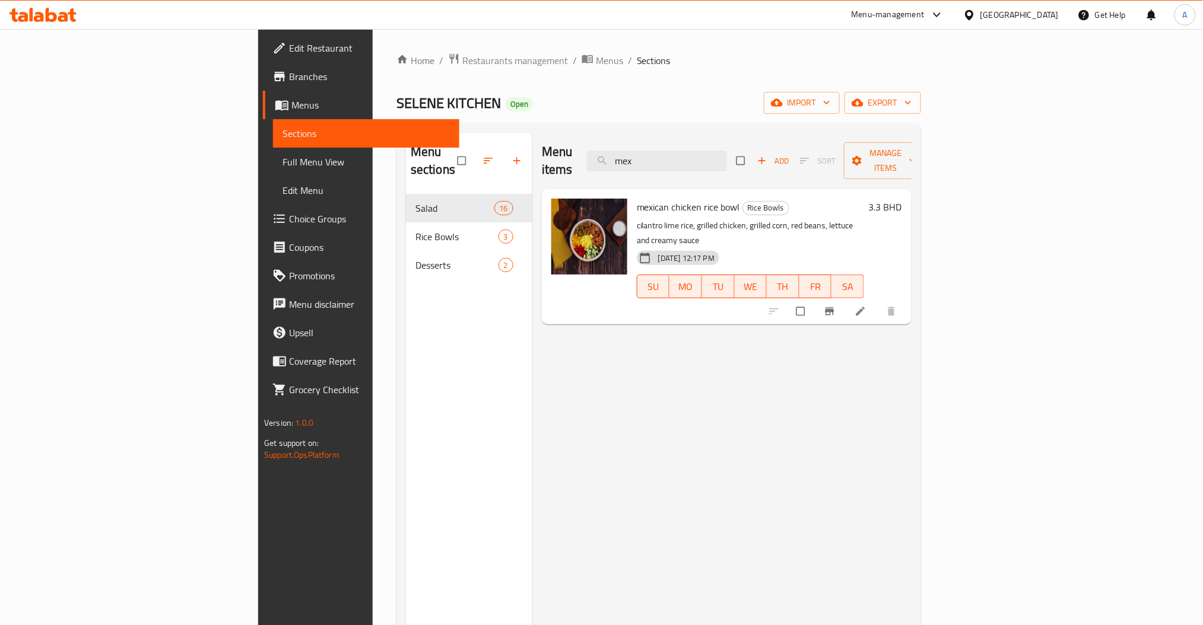
type input "mex"
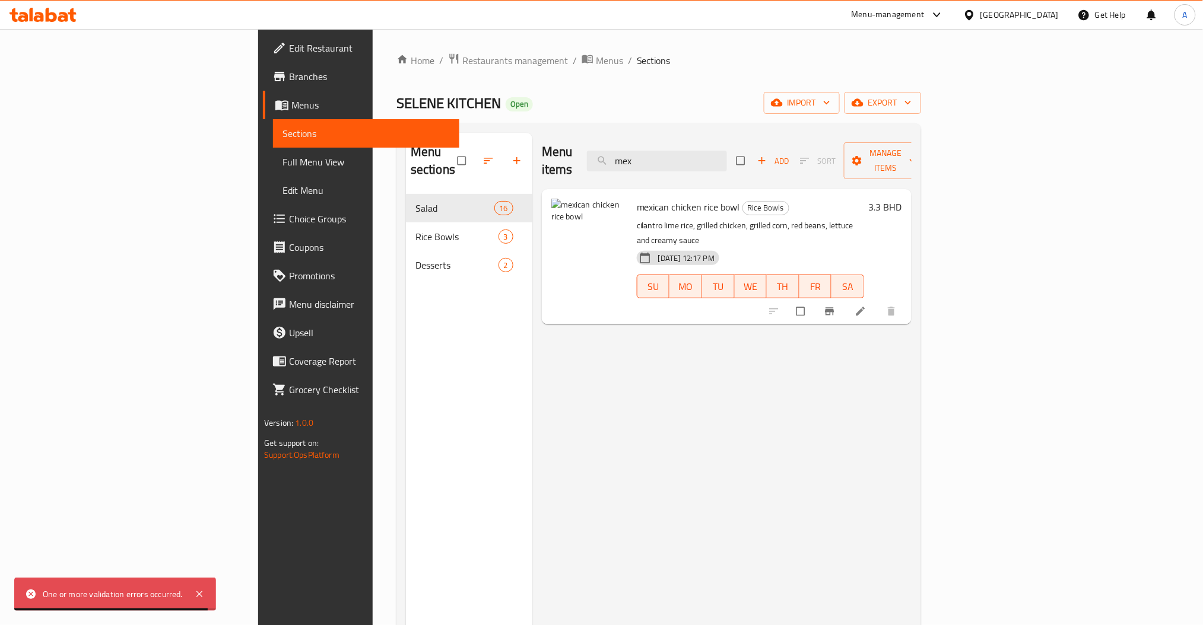
click at [866, 306] on icon at bounding box center [860, 312] width 12 height 12
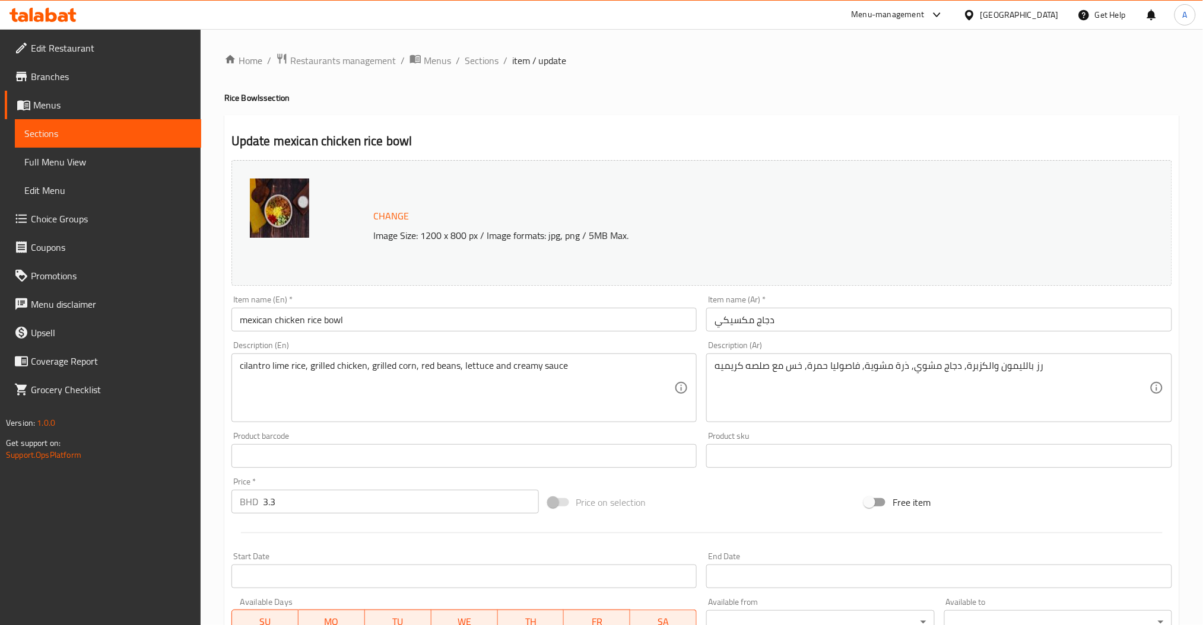
click at [386, 228] on button "Change" at bounding box center [390, 216] width 45 height 24
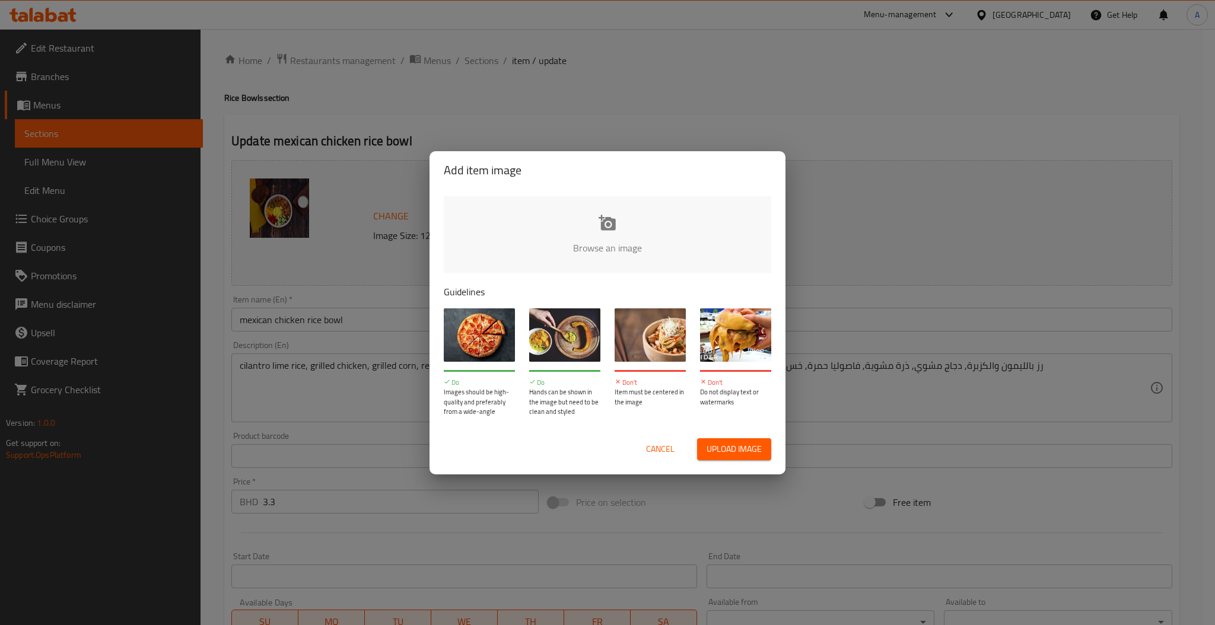
click at [389, 214] on div "Add item image Browse an image Guidelines Do Images should be high-quality and …" at bounding box center [607, 312] width 1215 height 625
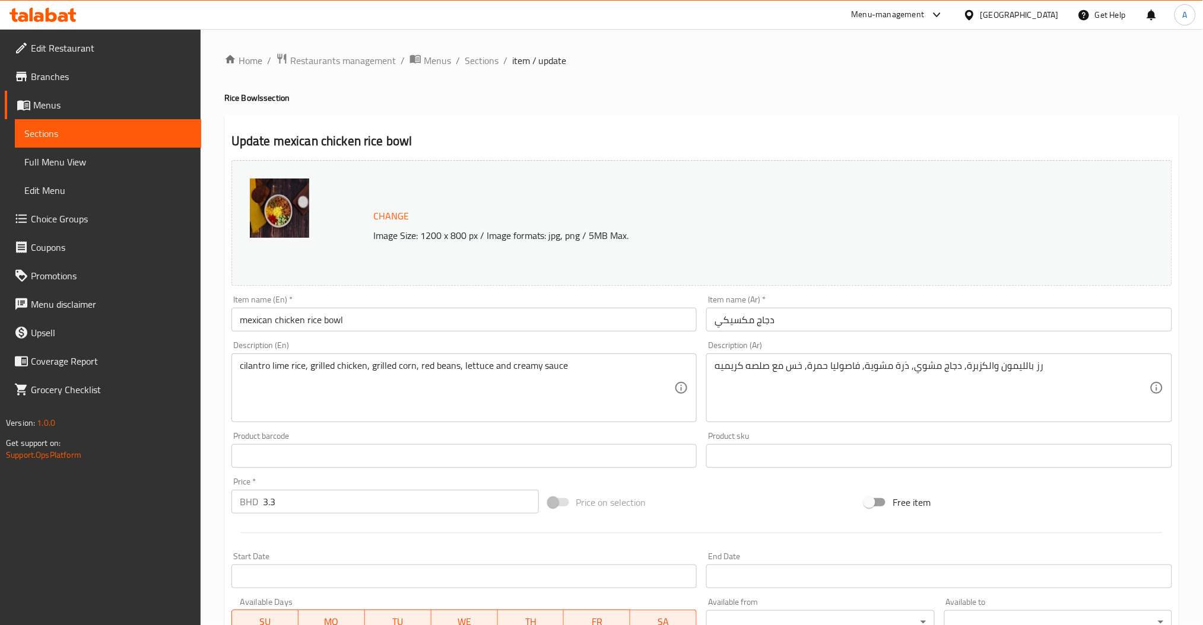
click at [393, 215] on span "Change" at bounding box center [391, 216] width 36 height 17
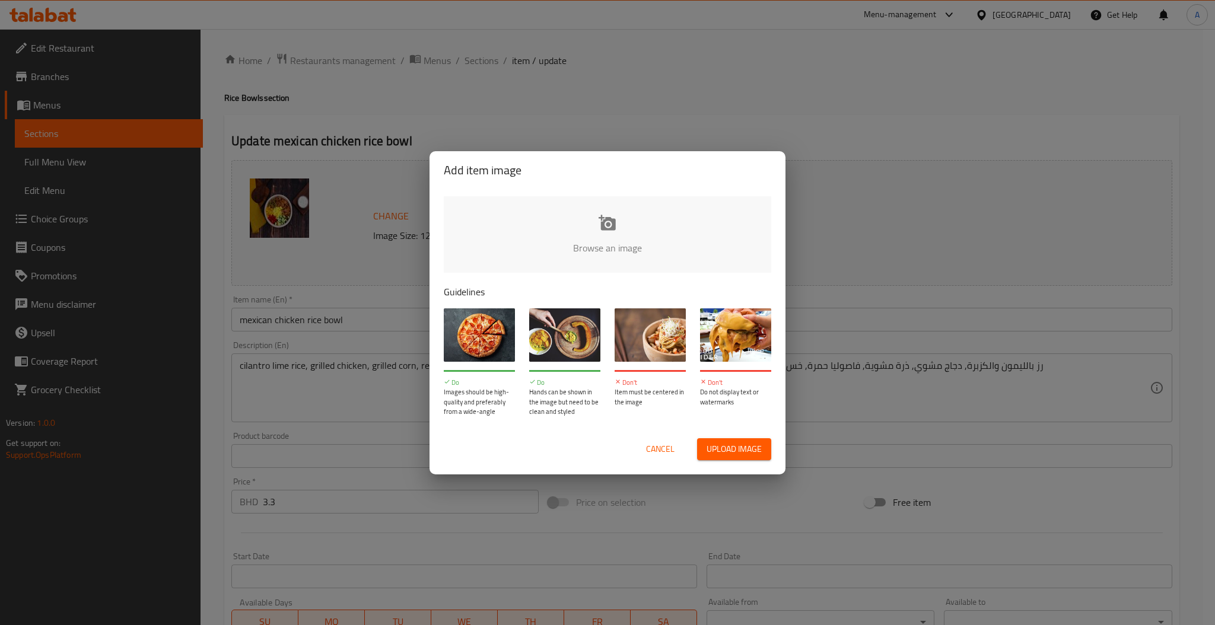
click at [627, 234] on input "file" at bounding box center [1009, 251] width 1130 height 111
type input "C:\fakepath\image (37).png"
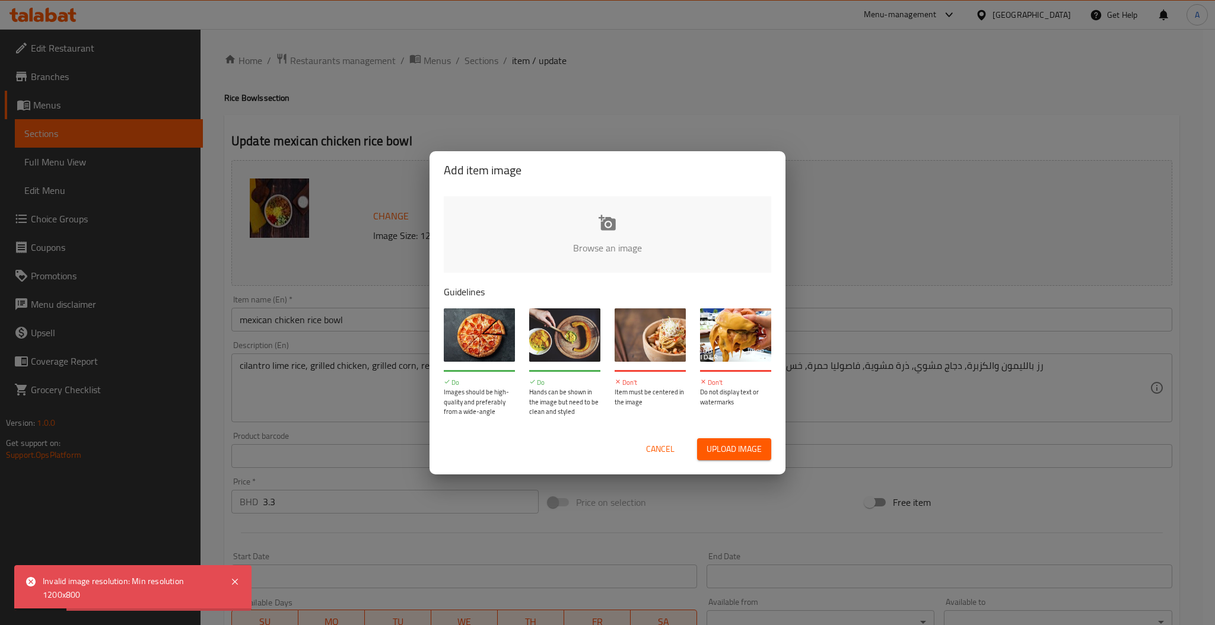
click at [663, 443] on span "Cancel" at bounding box center [660, 449] width 28 height 15
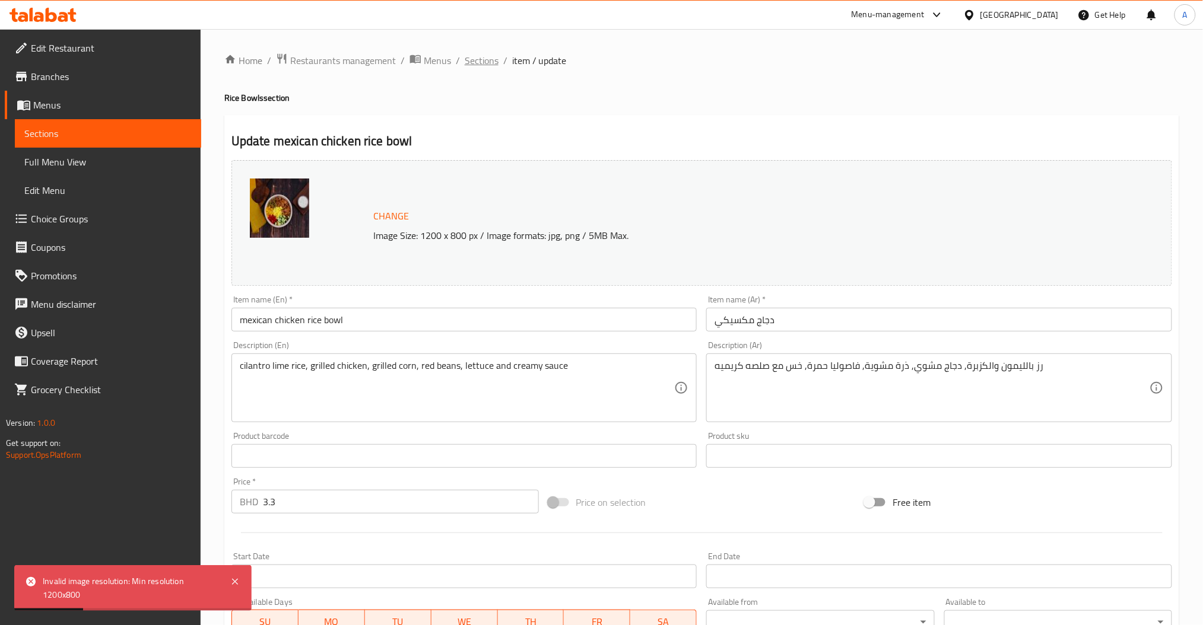
click at [491, 65] on span "Sections" at bounding box center [482, 60] width 34 height 14
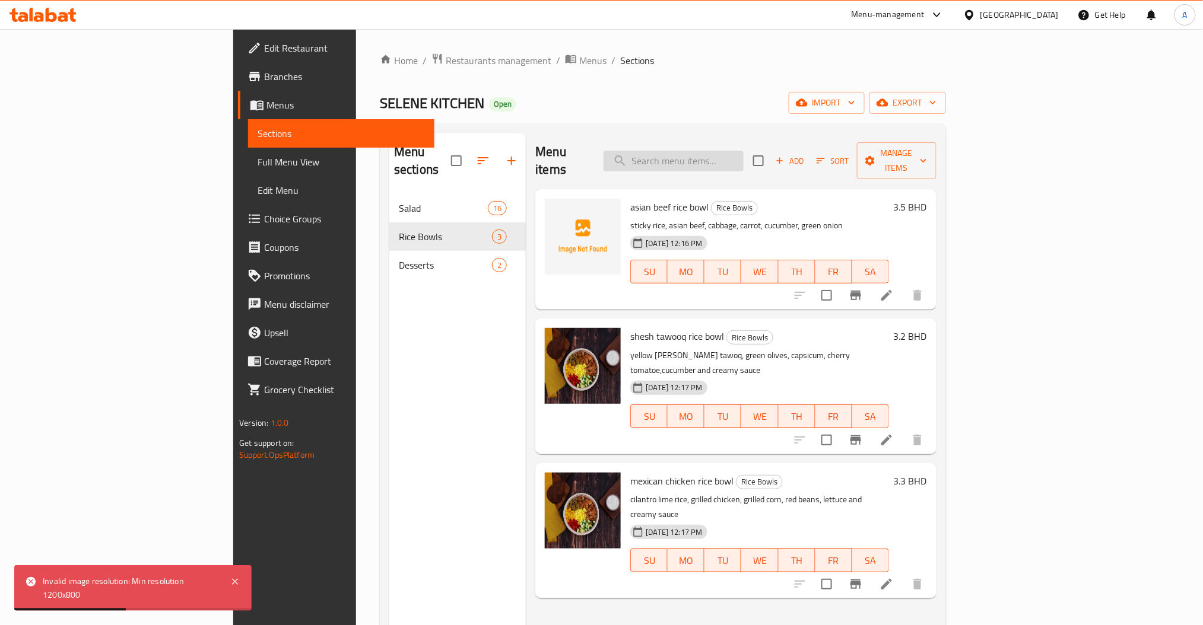
click at [719, 151] on input "search" at bounding box center [673, 161] width 140 height 21
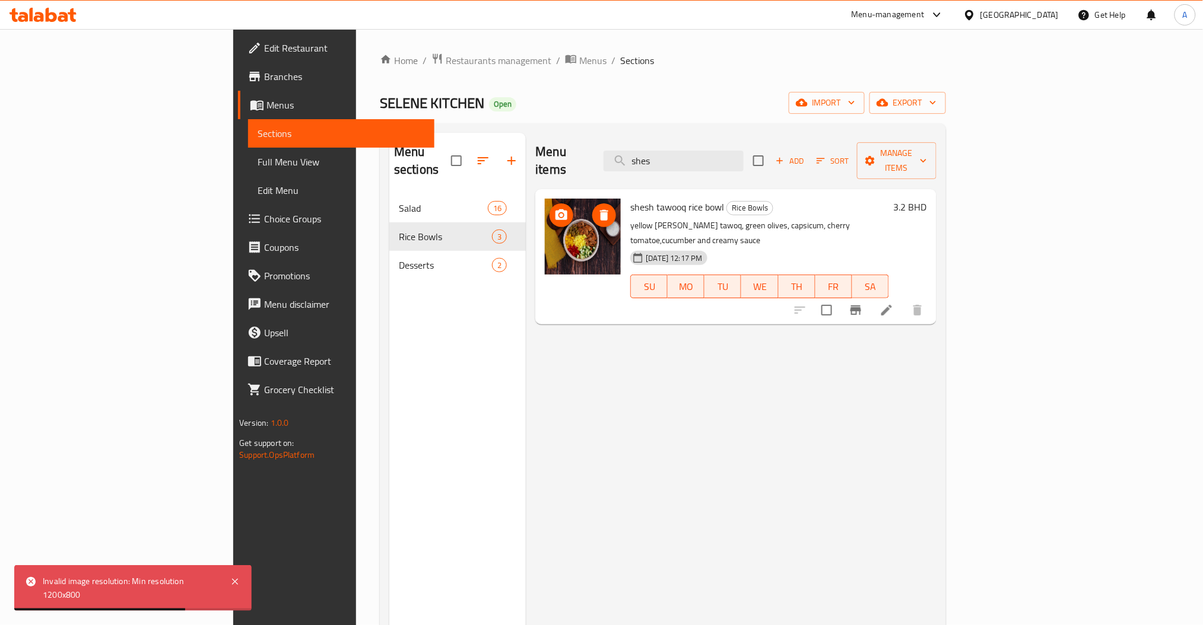
type input "shes"
click at [555, 209] on icon "upload picture" at bounding box center [561, 214] width 12 height 11
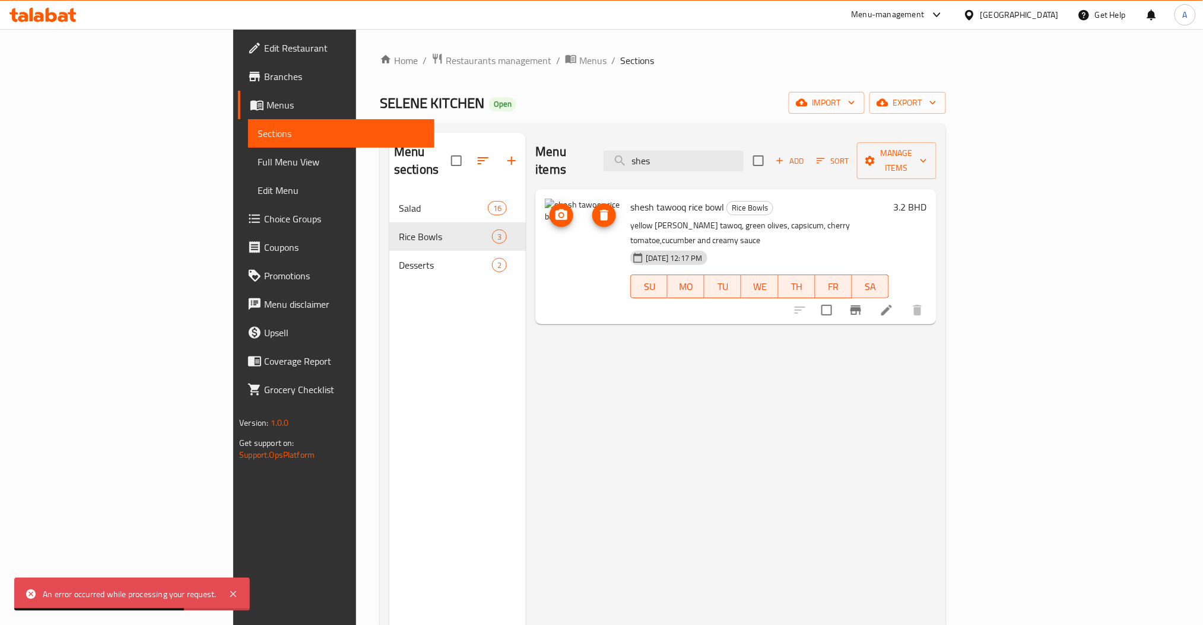
click at [600, 210] on icon "delete image" at bounding box center [604, 215] width 8 height 11
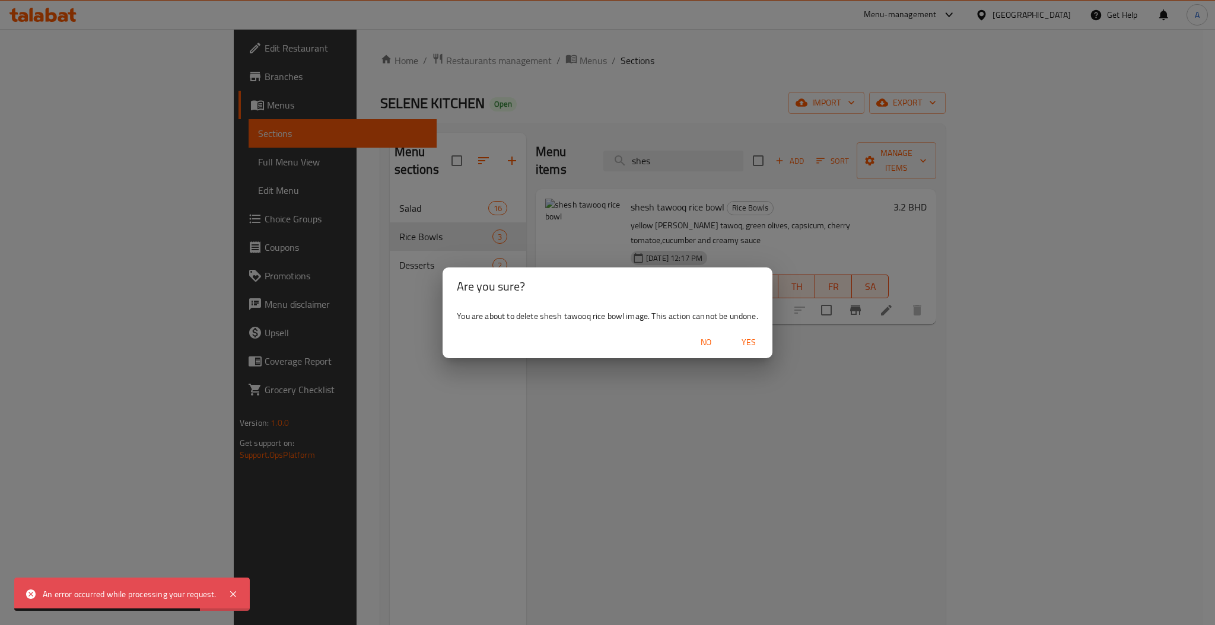
click at [745, 342] on span "Yes" at bounding box center [749, 342] width 28 height 15
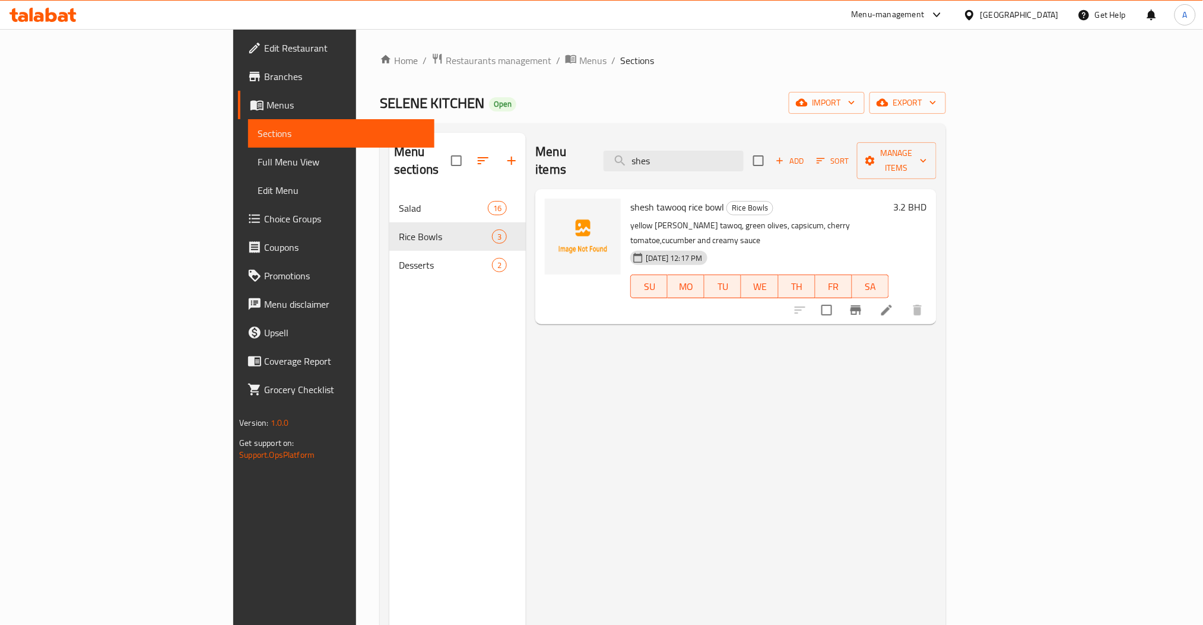
click at [894, 303] on icon at bounding box center [886, 310] width 14 height 14
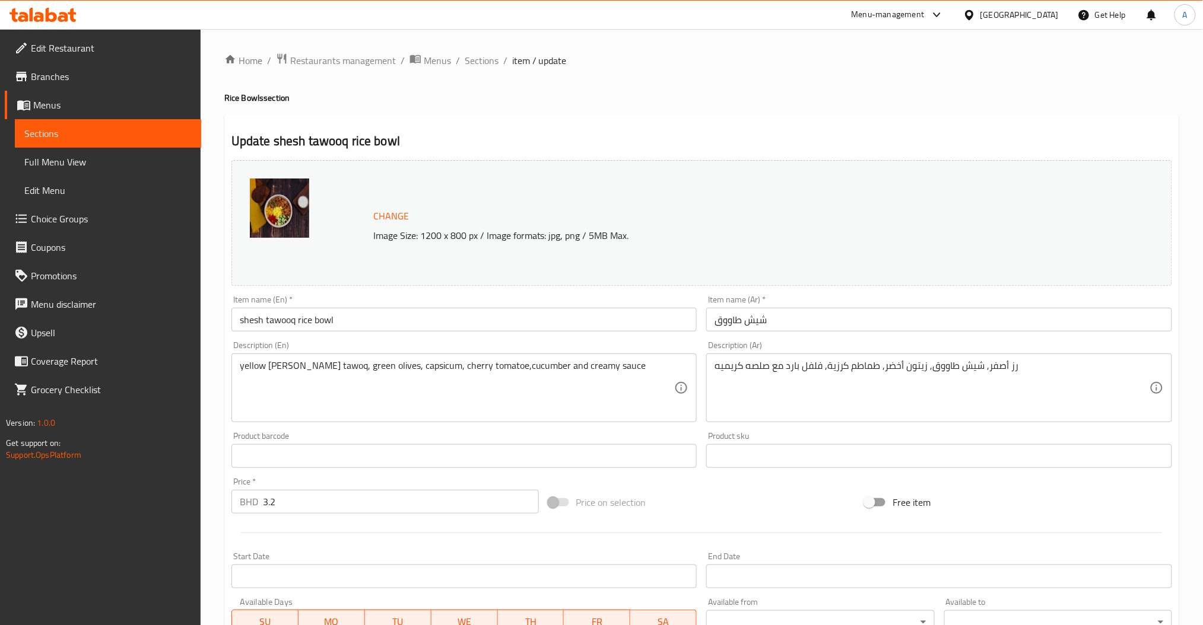
click at [396, 216] on span "Change" at bounding box center [391, 216] width 36 height 17
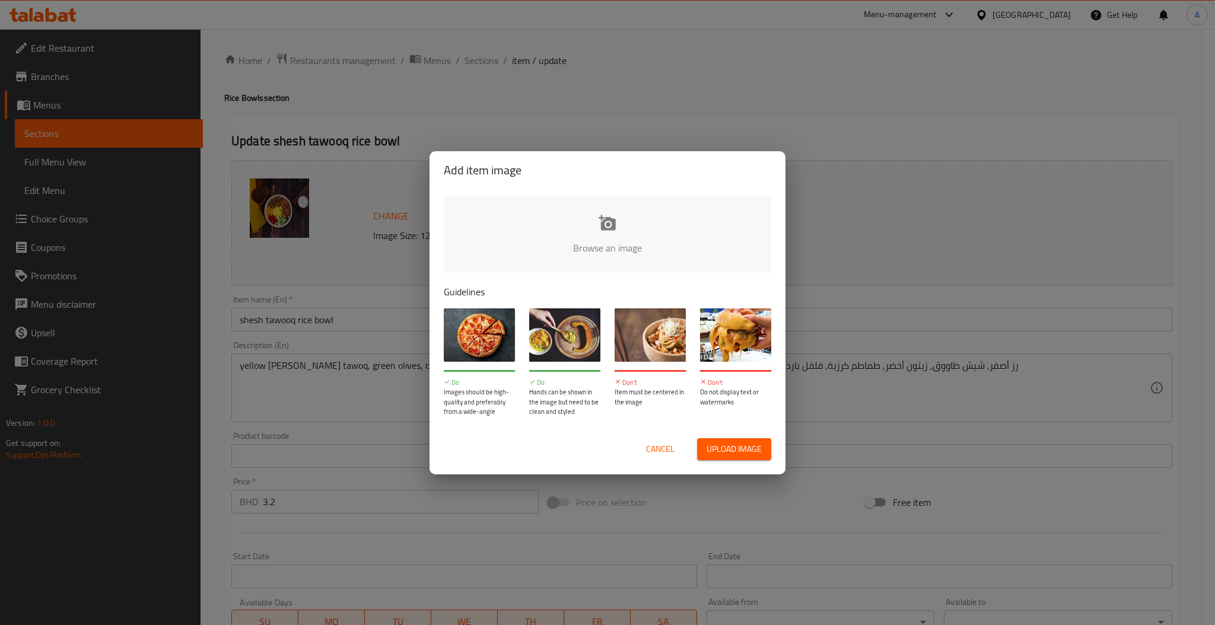
click at [647, 246] on input "file" at bounding box center [1009, 251] width 1130 height 111
type input "C:\fakepath\image (37).png"
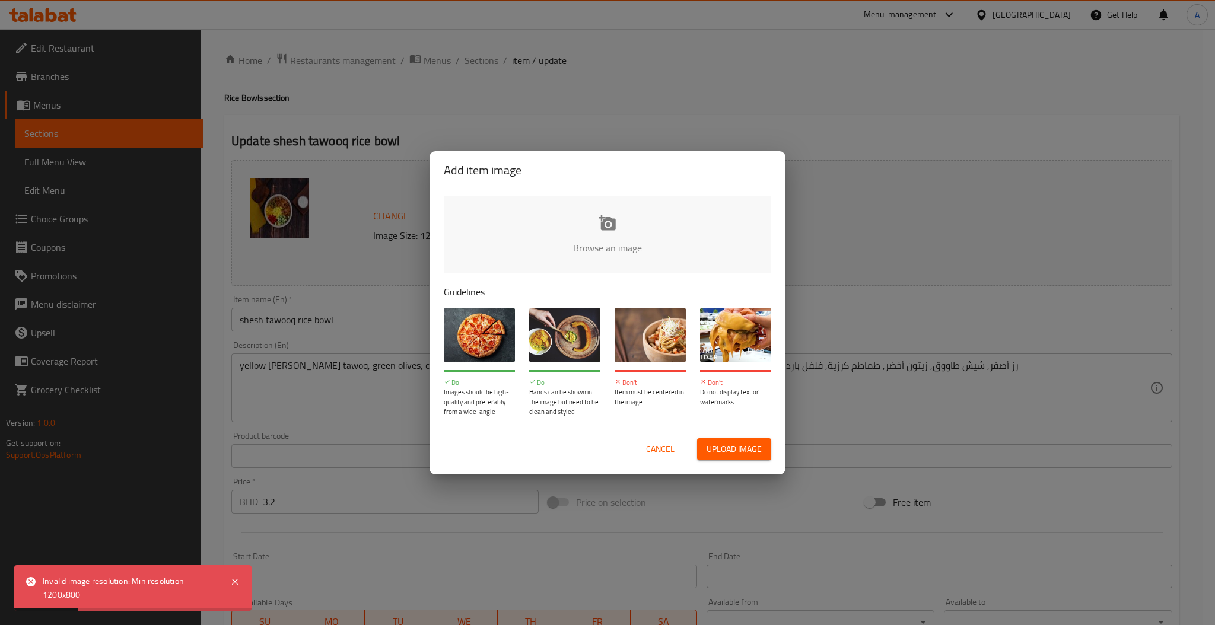
click at [656, 437] on div "Cancel Upload image" at bounding box center [607, 449] width 347 height 41
click at [390, 204] on div "Add item image Browse an image Guidelines Do Images should be high-quality and …" at bounding box center [607, 312] width 1215 height 625
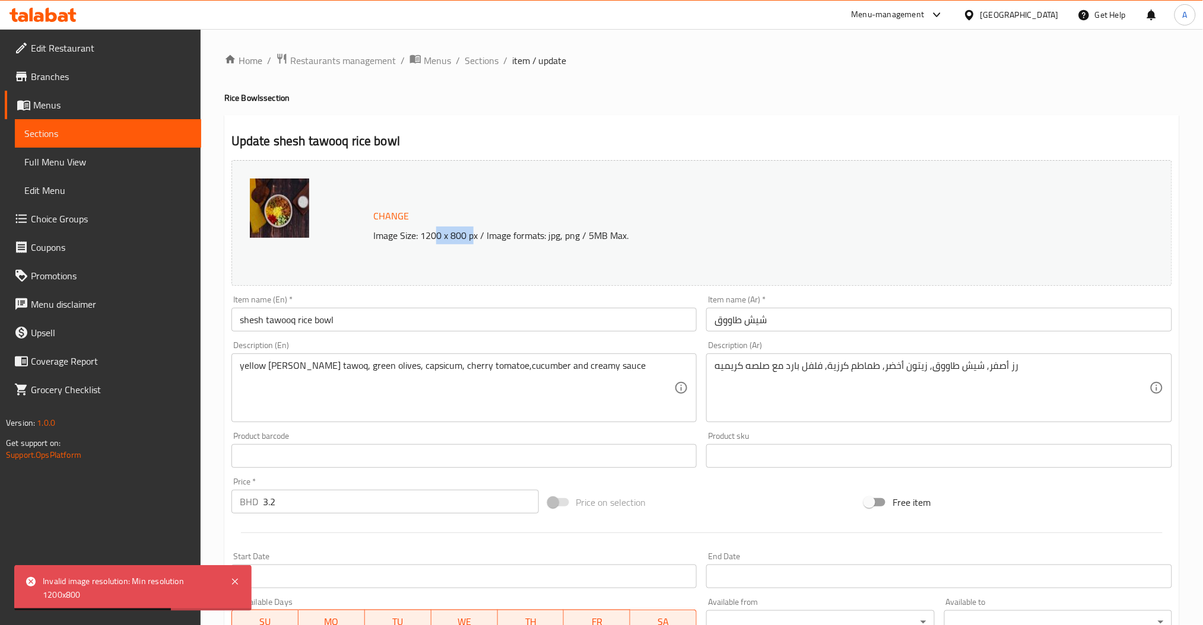
drag, startPoint x: 475, startPoint y: 238, endPoint x: 433, endPoint y: 241, distance: 41.6
click at [433, 241] on p "Image Size: 1200 x 800 px / Image formats: jpg, png / 5MB Max." at bounding box center [707, 235] width 678 height 14
click at [479, 237] on p "Image Size: 1200 x 800 px / Image formats: jpg, png / 5MB Max." at bounding box center [707, 235] width 678 height 14
drag, startPoint x: 478, startPoint y: 236, endPoint x: 422, endPoint y: 234, distance: 55.8
click at [422, 234] on p "Image Size: 1200 x 800 px / Image formats: jpg, png / 5MB Max." at bounding box center [707, 235] width 678 height 14
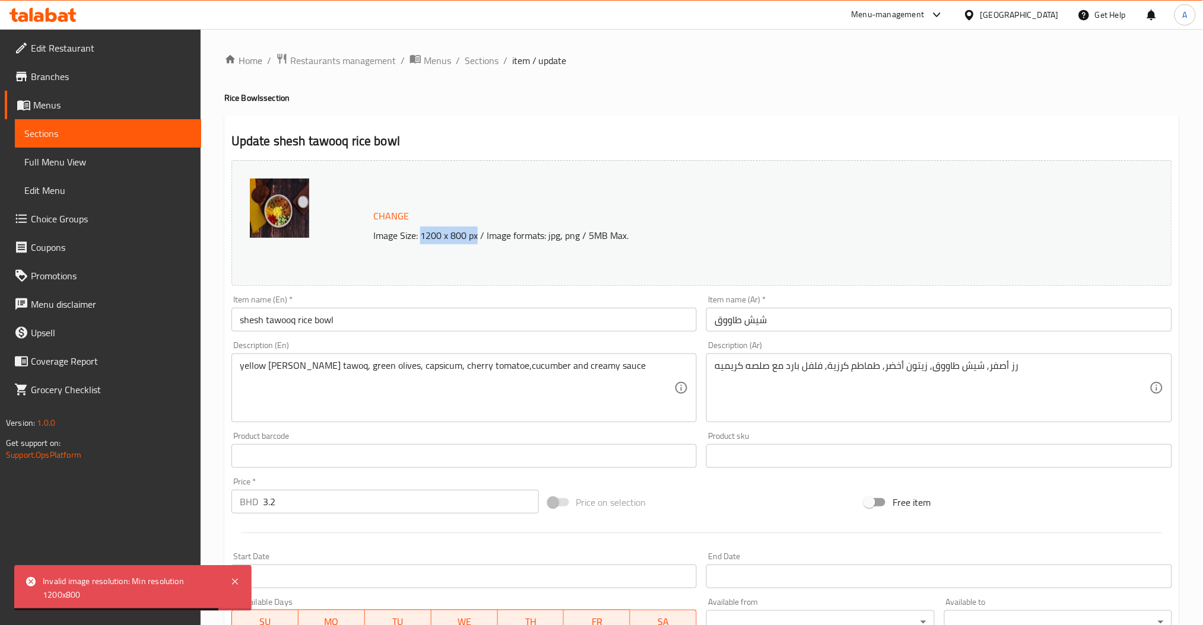
copy p "1200 x 800 px"
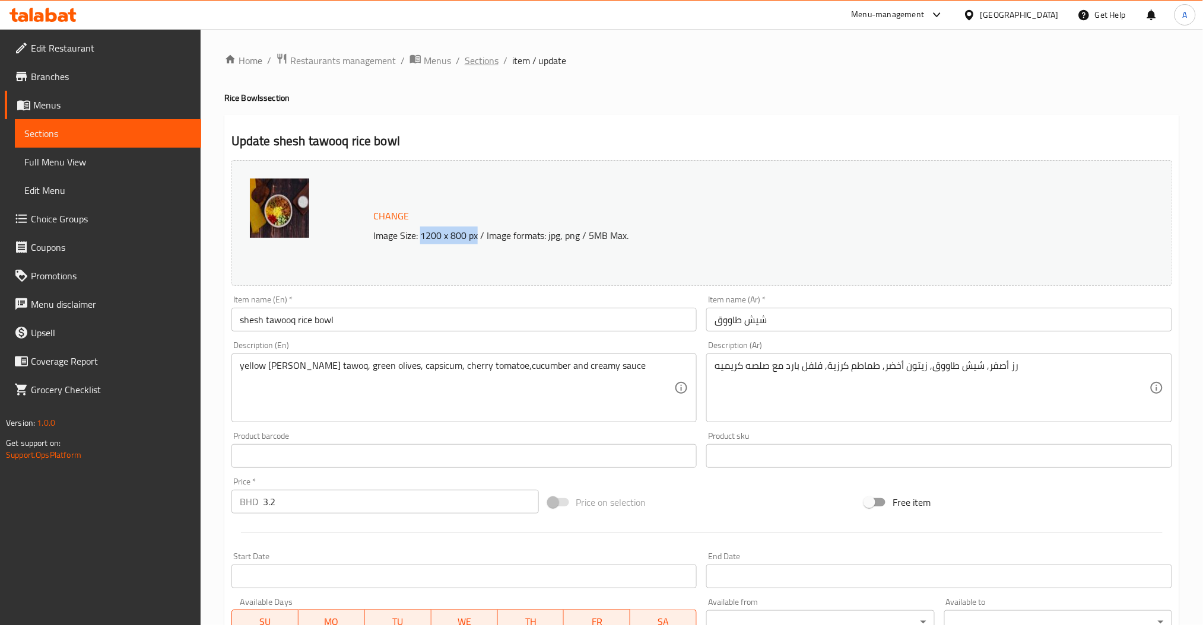
click at [491, 65] on span "Sections" at bounding box center [482, 60] width 34 height 14
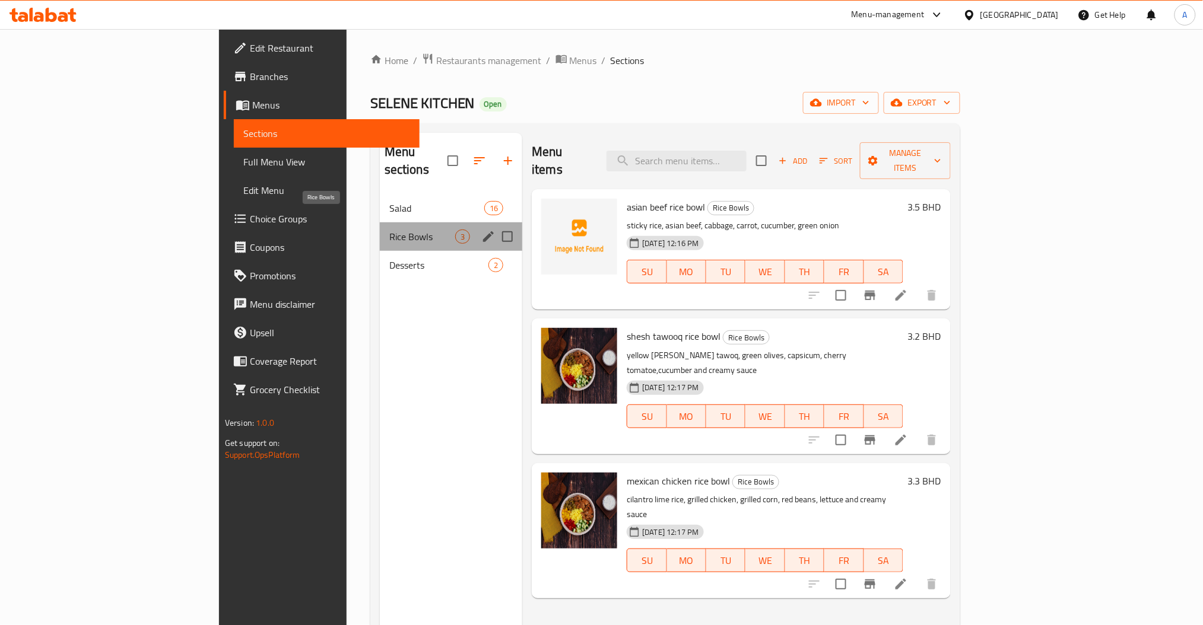
click at [389, 230] on span "Rice Bowls" at bounding box center [422, 237] width 66 height 14
click at [389, 258] on span "Desserts" at bounding box center [422, 265] width 66 height 14
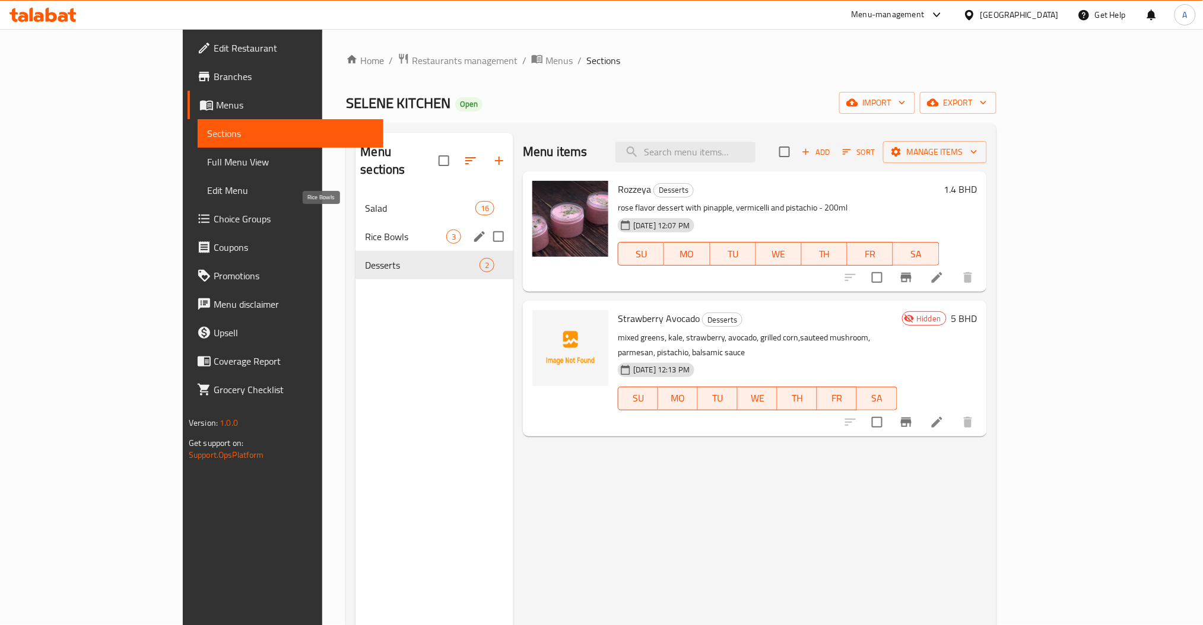
click at [365, 230] on span "Rice Bowls" at bounding box center [405, 237] width 81 height 14
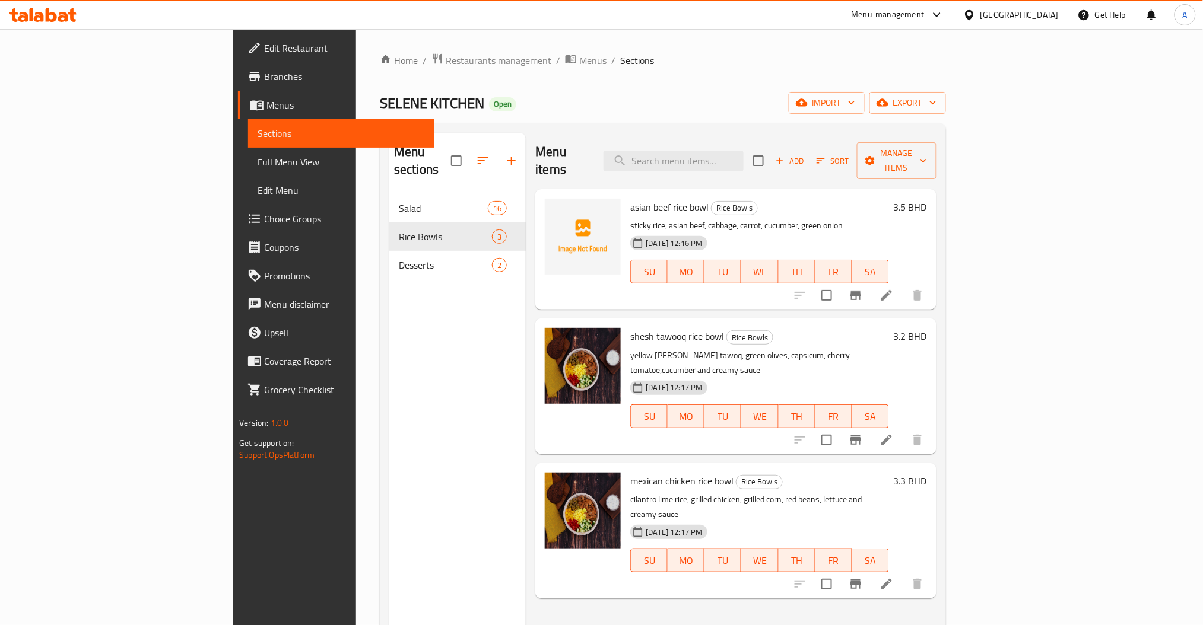
click at [745, 139] on div "Menu items Add Sort Manage items" at bounding box center [735, 161] width 400 height 56
click at [743, 151] on input "search" at bounding box center [673, 161] width 140 height 21
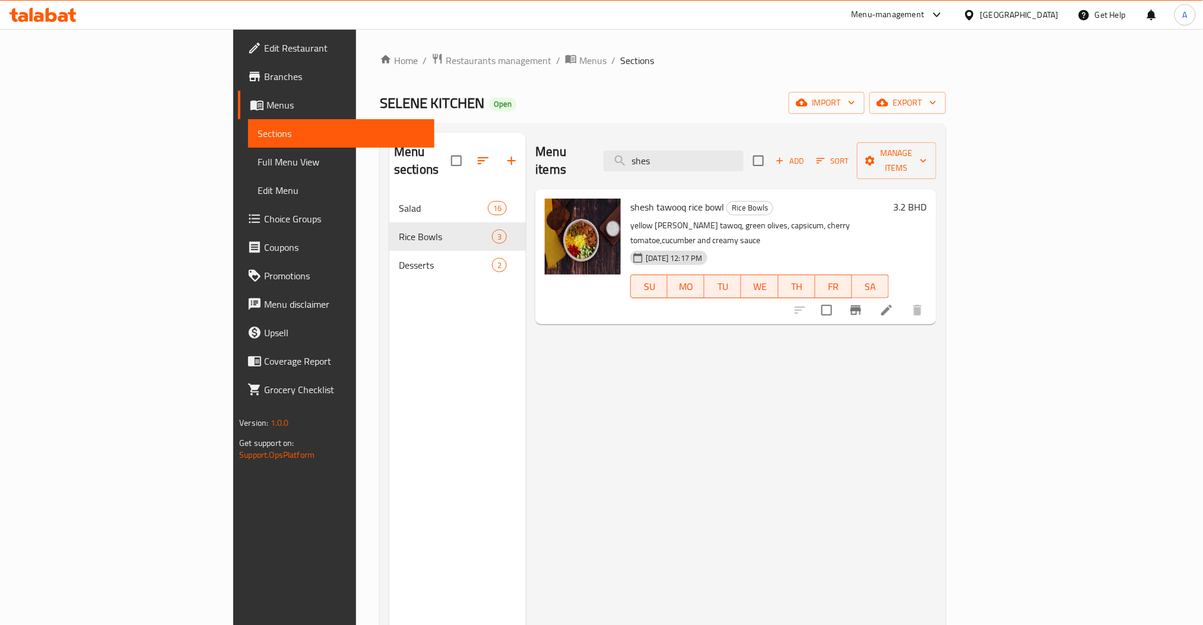
type input "shes"
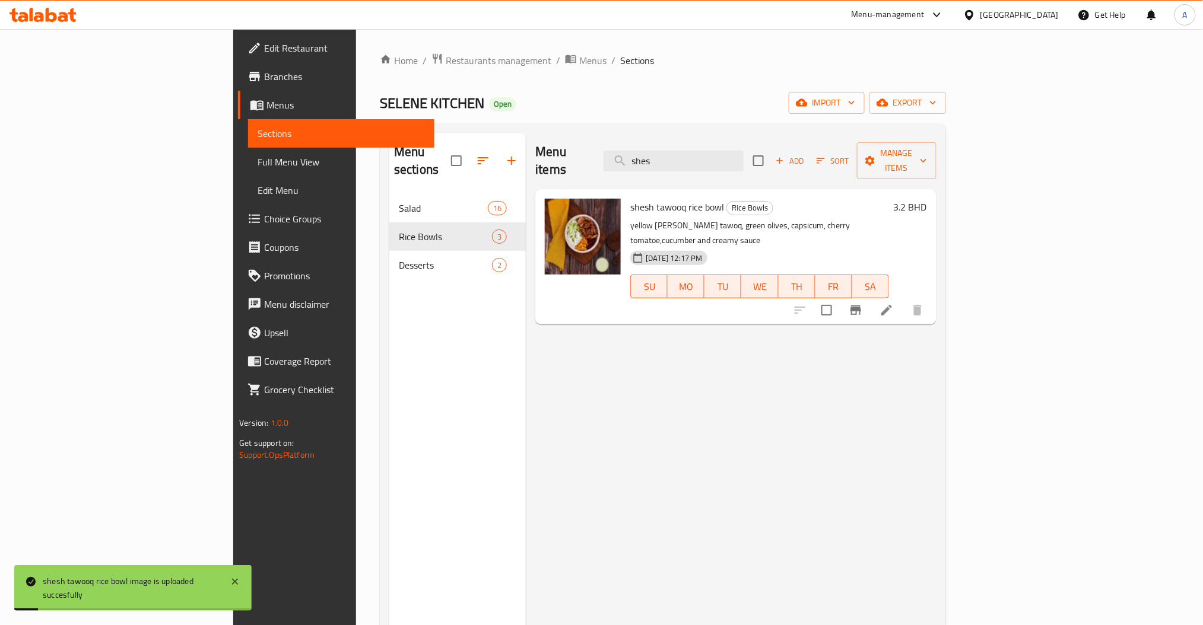
click at [676, 411] on div "Menu items shes Add Sort Manage items shesh tawooq rice bowl Rice Bowls yellow …" at bounding box center [731, 445] width 410 height 625
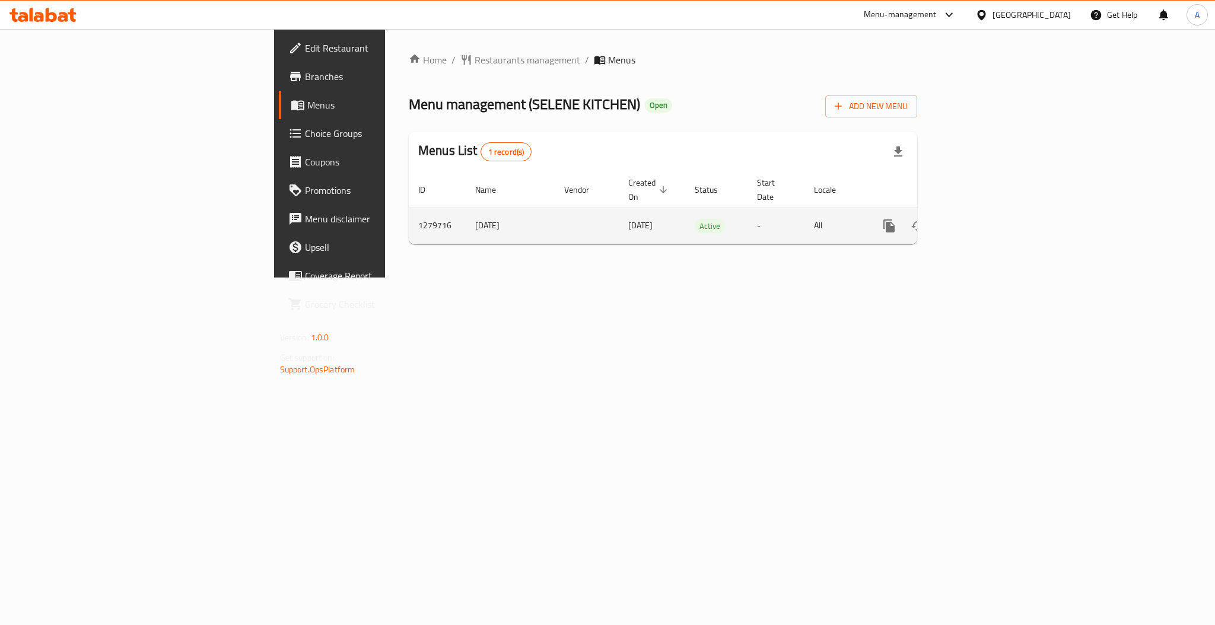
click at [989, 212] on link "enhanced table" at bounding box center [975, 226] width 28 height 28
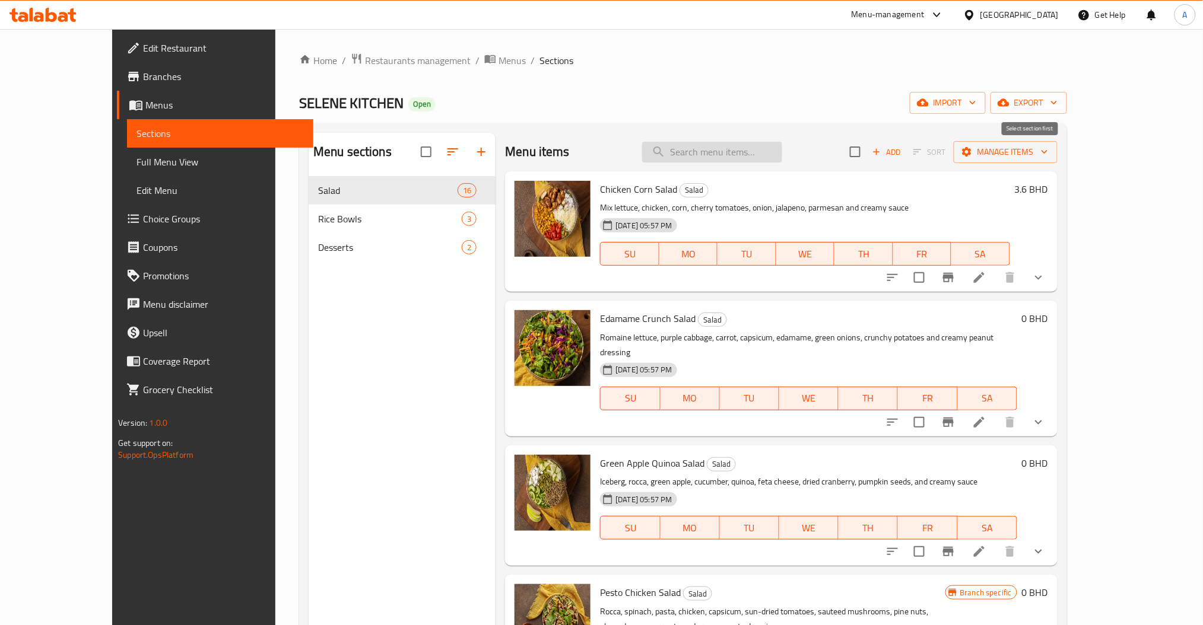
click at [743, 150] on input "search" at bounding box center [712, 152] width 140 height 21
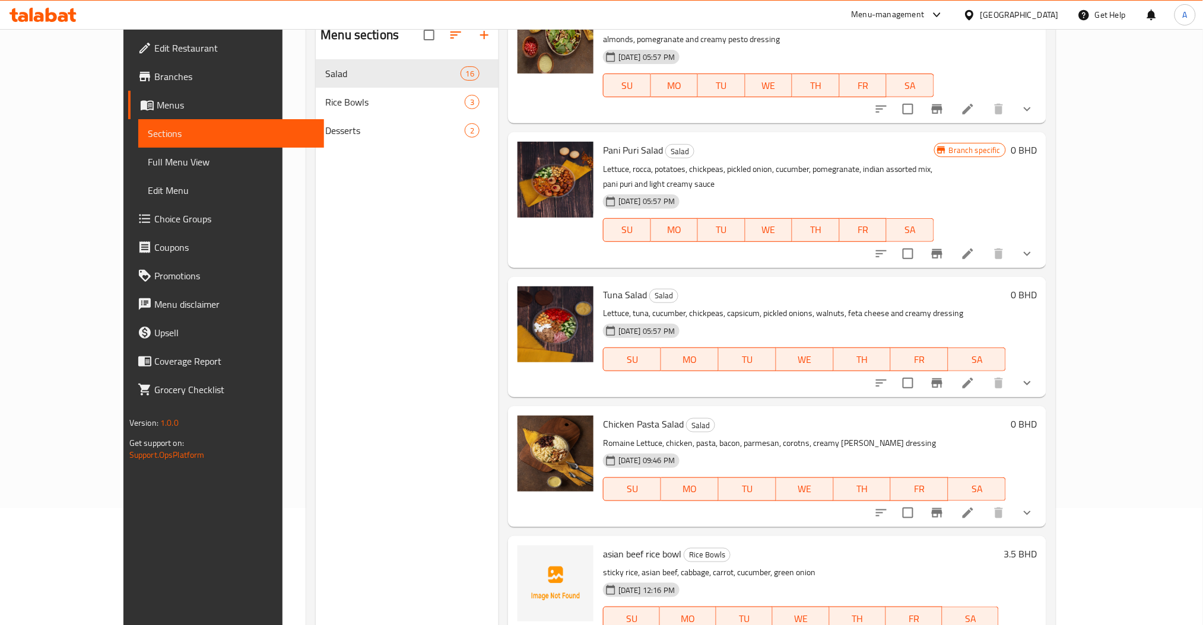
scroll to position [166, 0]
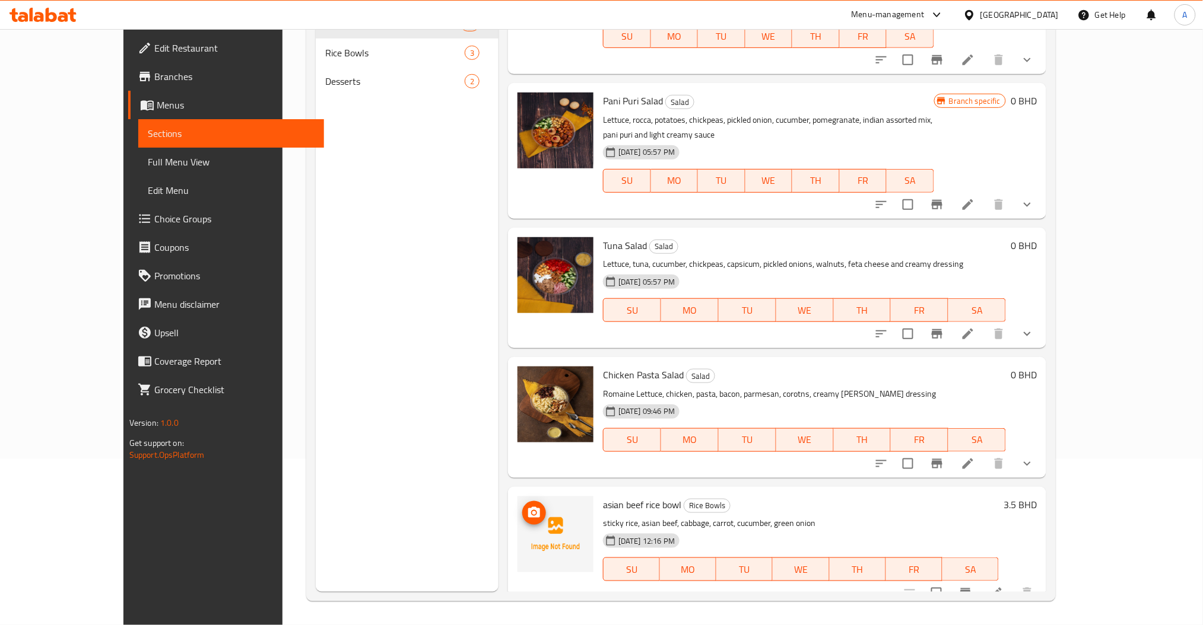
type input "as"
click at [532, 511] on circle "upload picture" at bounding box center [534, 513] width 4 height 4
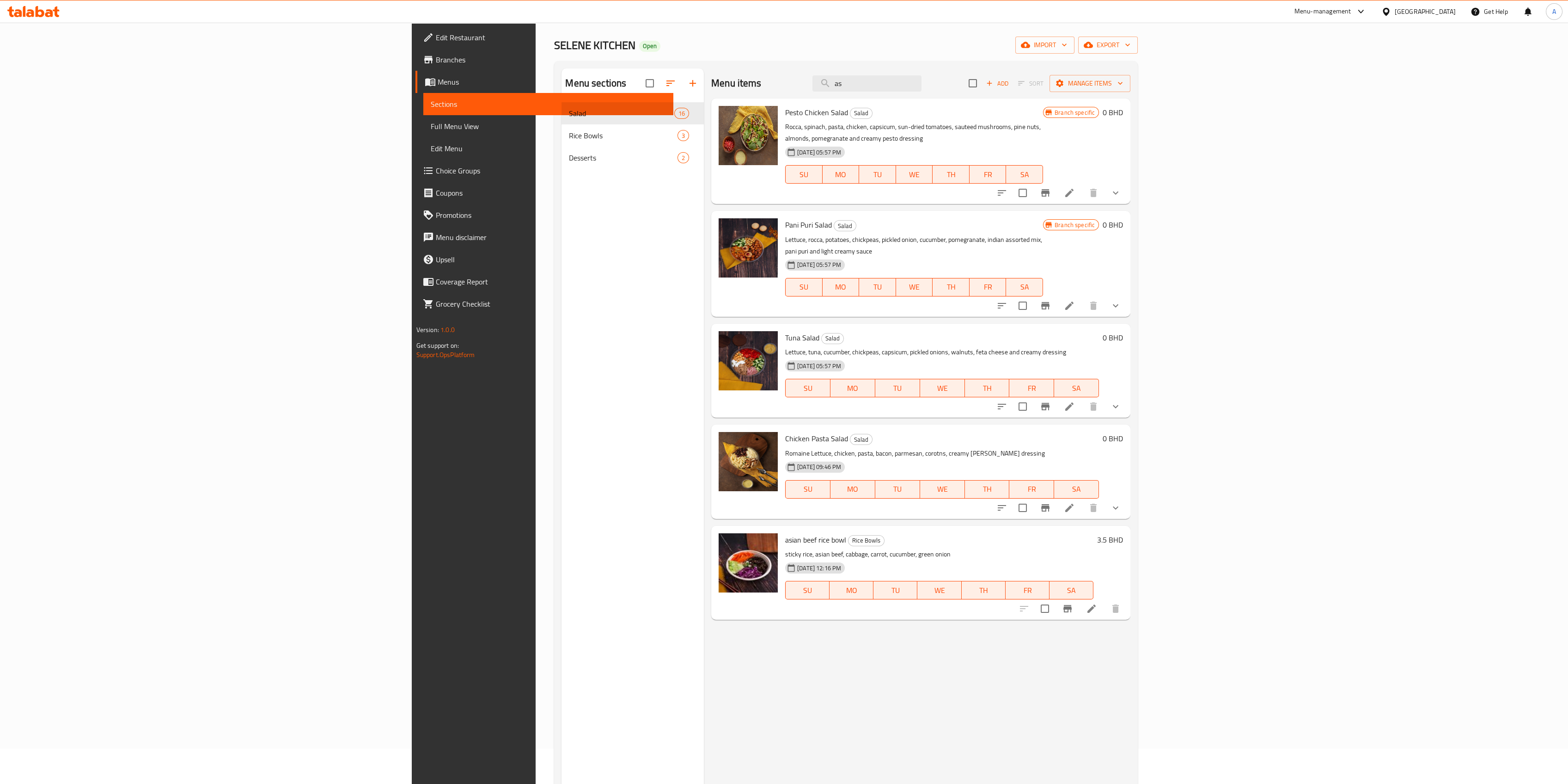
scroll to position [0, 0]
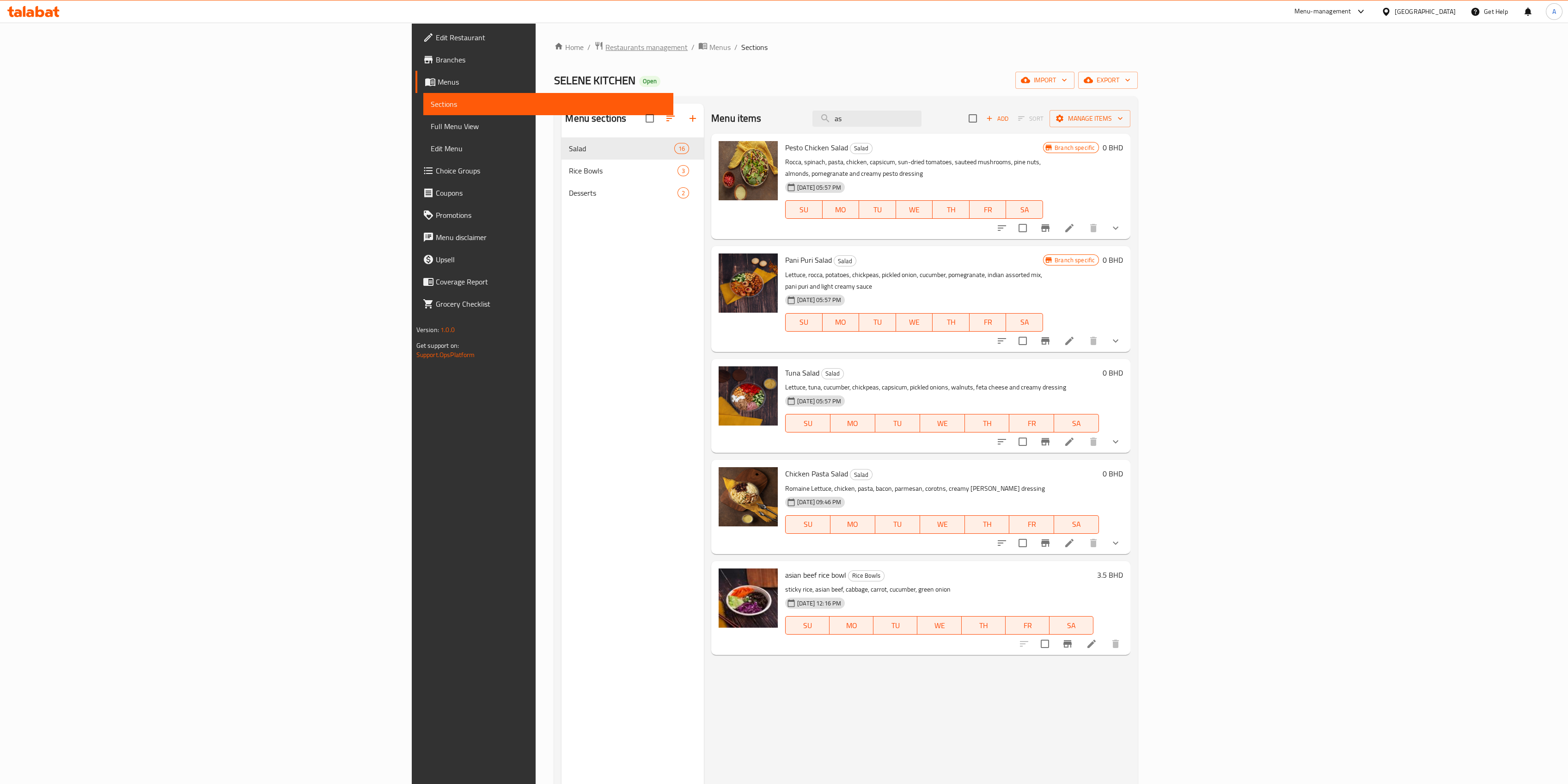
click at [605, 48] on span "Restaurants management" at bounding box center [647, 47] width 83 height 11
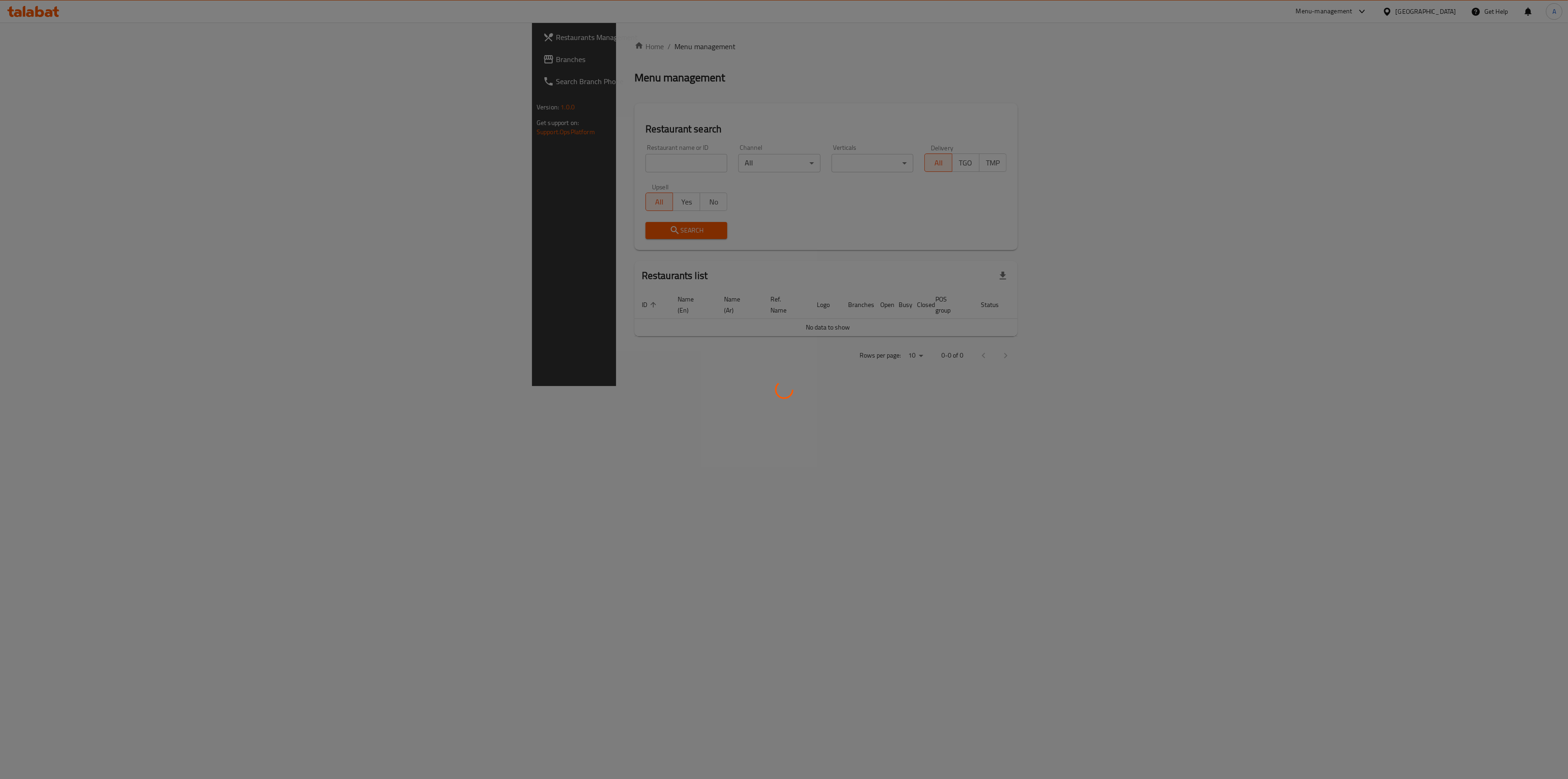
click at [351, 160] on div at bounding box center [784, 390] width 1568 height 779
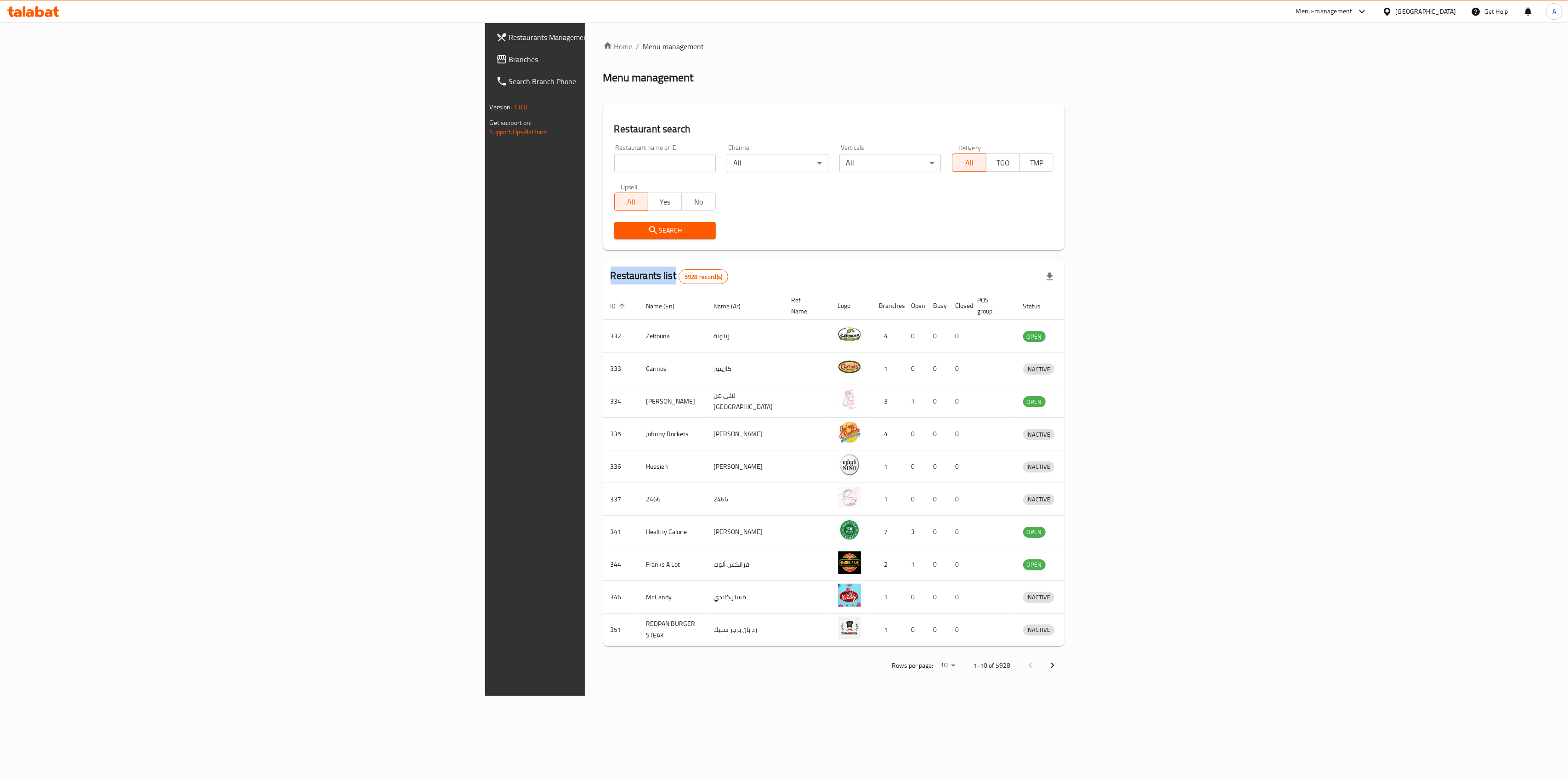
click at [351, 160] on div at bounding box center [784, 390] width 1568 height 779
click at [603, 160] on div "Home / Menu management Menu management Restaurant search Restaurant name or ID …" at bounding box center [834, 359] width 461 height 637
click at [614, 160] on input "search" at bounding box center [664, 163] width 101 height 19
type input "k"
type input "jack"
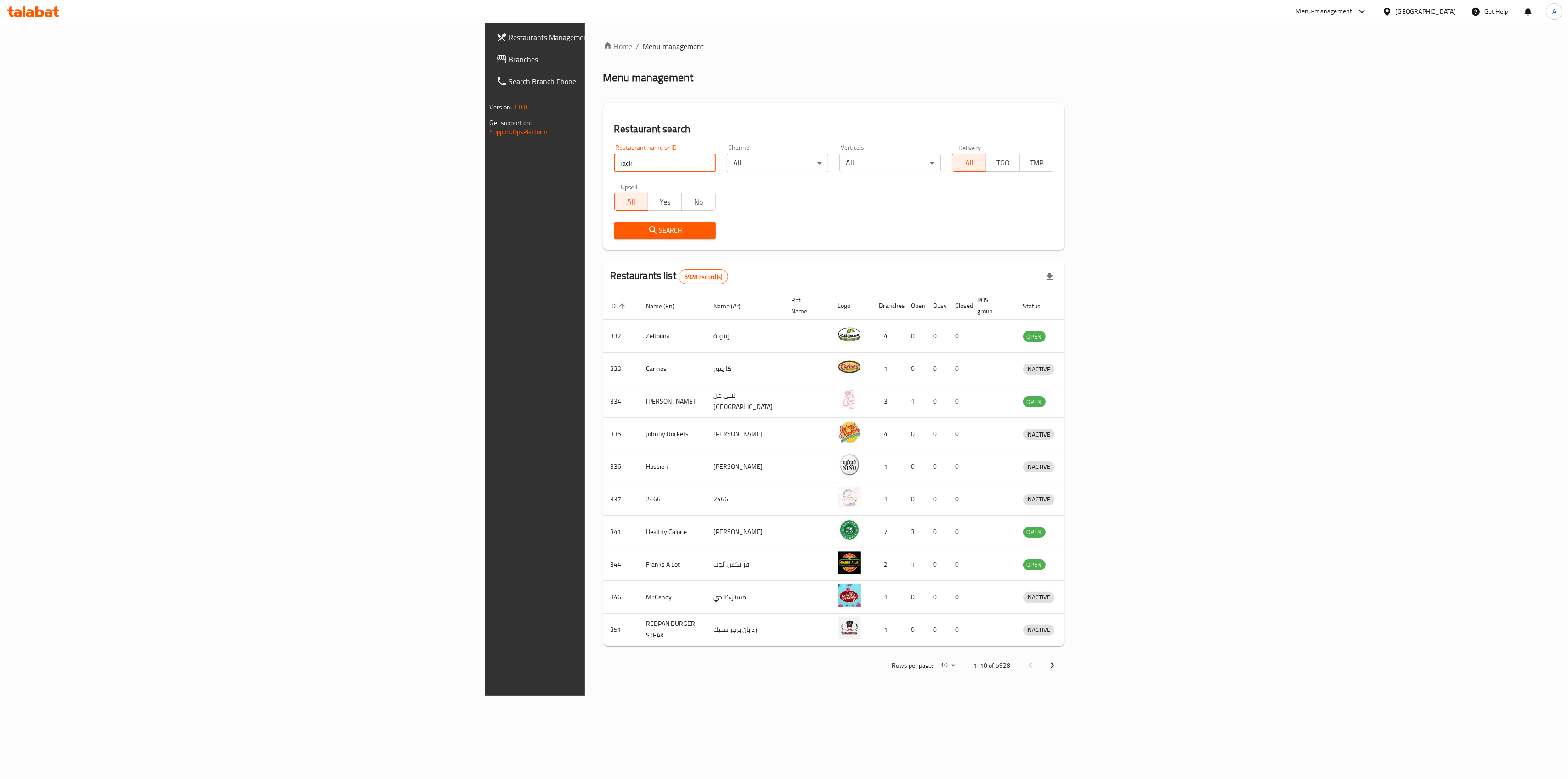
click button "Search" at bounding box center [664, 231] width 101 height 17
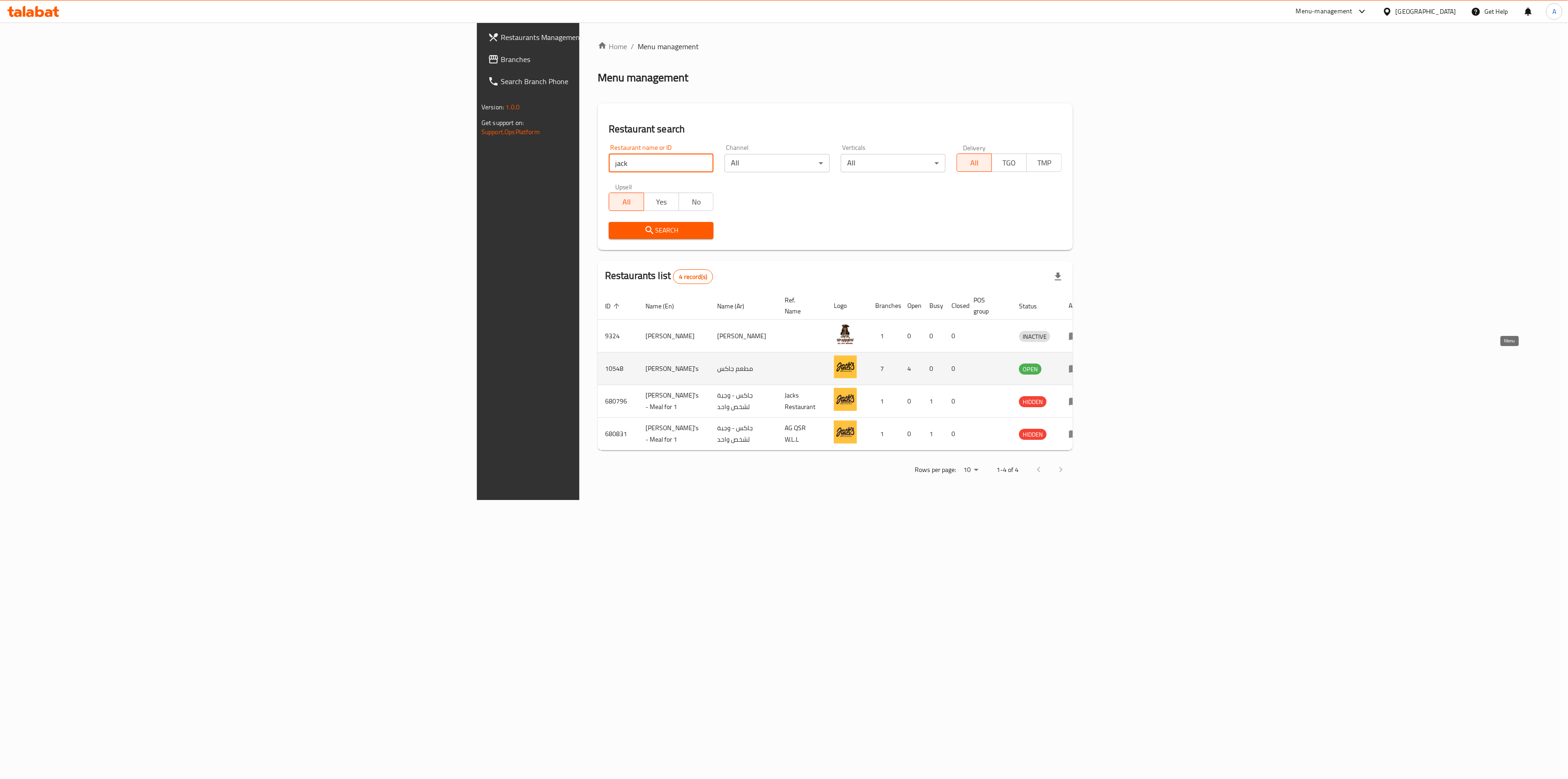
click at [941, 367] on icon "enhanced table" at bounding box center [1076, 369] width 3 height 4
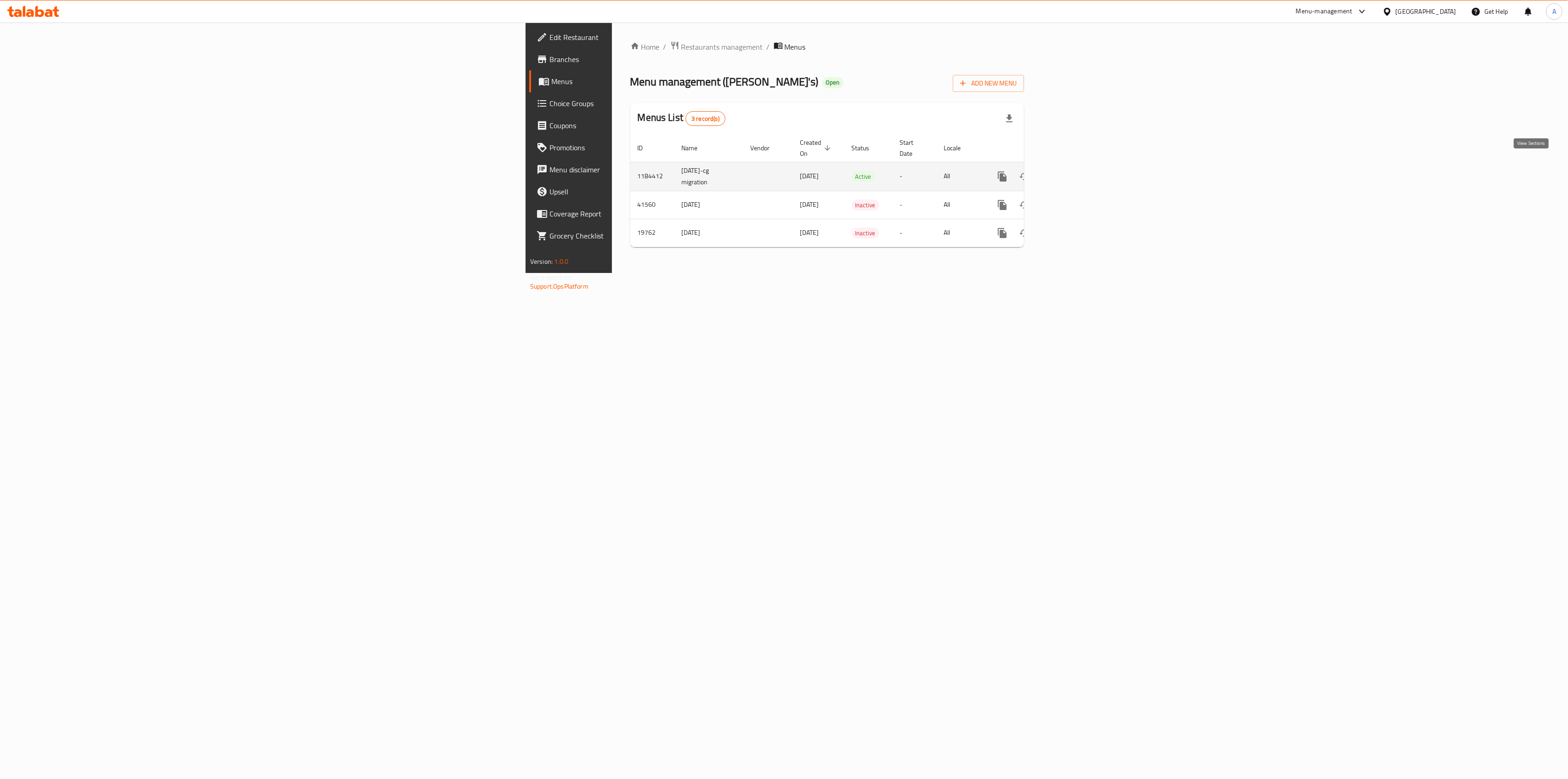
click at [941, 172] on icon "enhanced table" at bounding box center [1069, 176] width 9 height 9
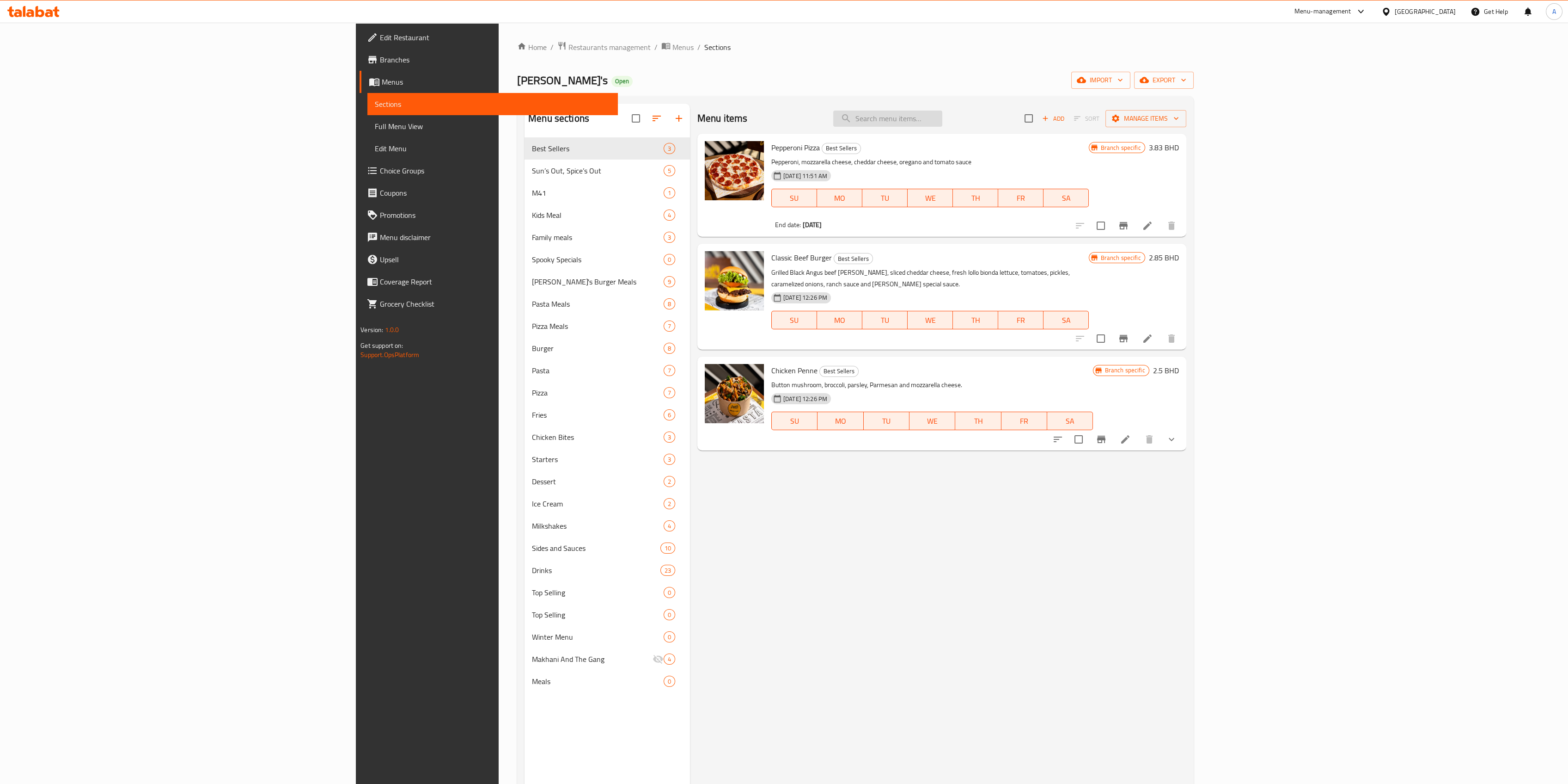
click at [943, 117] on input "search" at bounding box center [888, 118] width 109 height 16
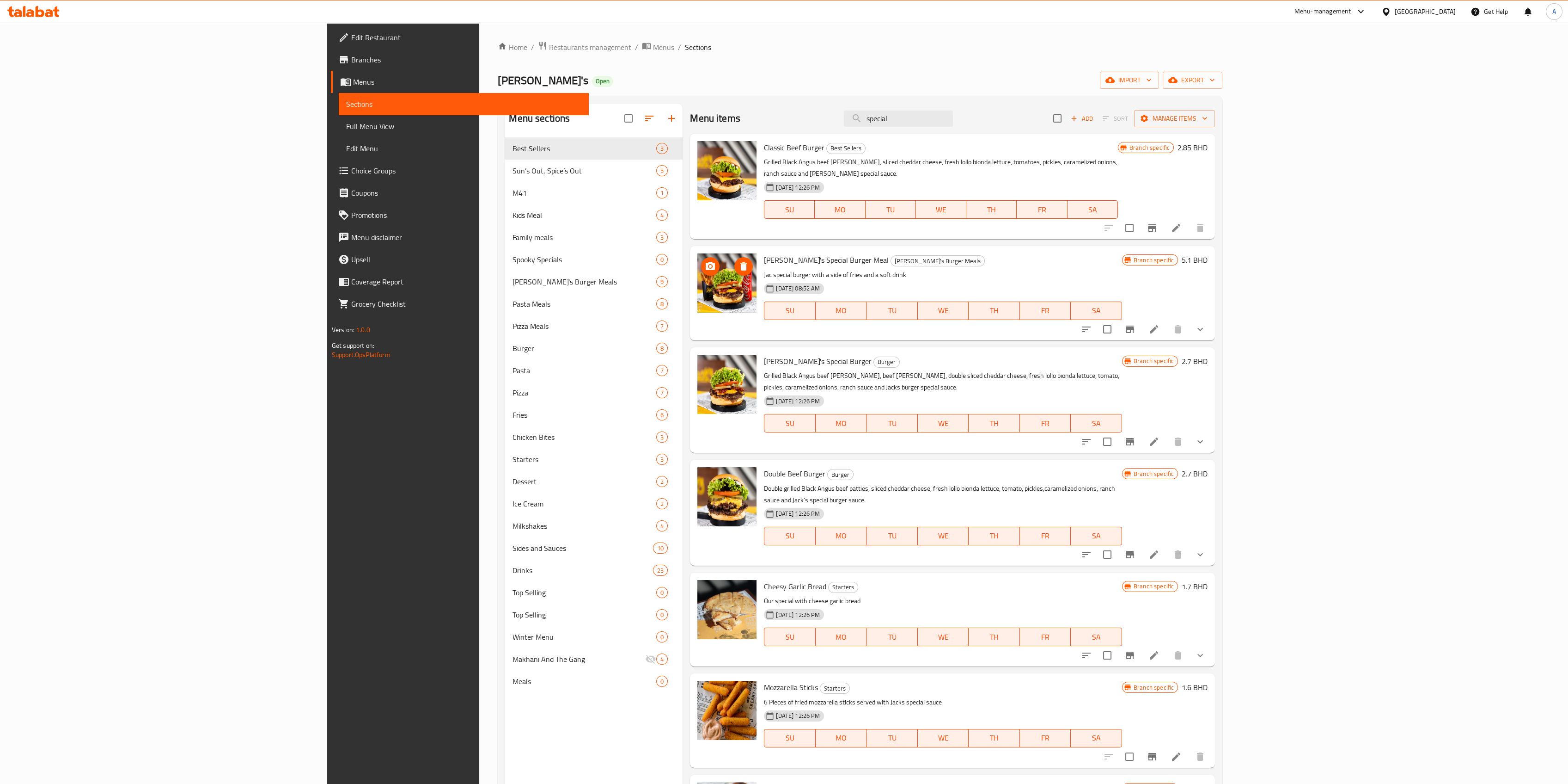
type input "special"
click at [946, 326] on icon "Branch-specific-item" at bounding box center [1129, 329] width 9 height 7
drag, startPoint x: 1017, startPoint y: 115, endPoint x: 883, endPoint y: 115, distance: 134.0
click at [907, 115] on div "Menu items special Add Sort Manage items" at bounding box center [953, 118] width 525 height 30
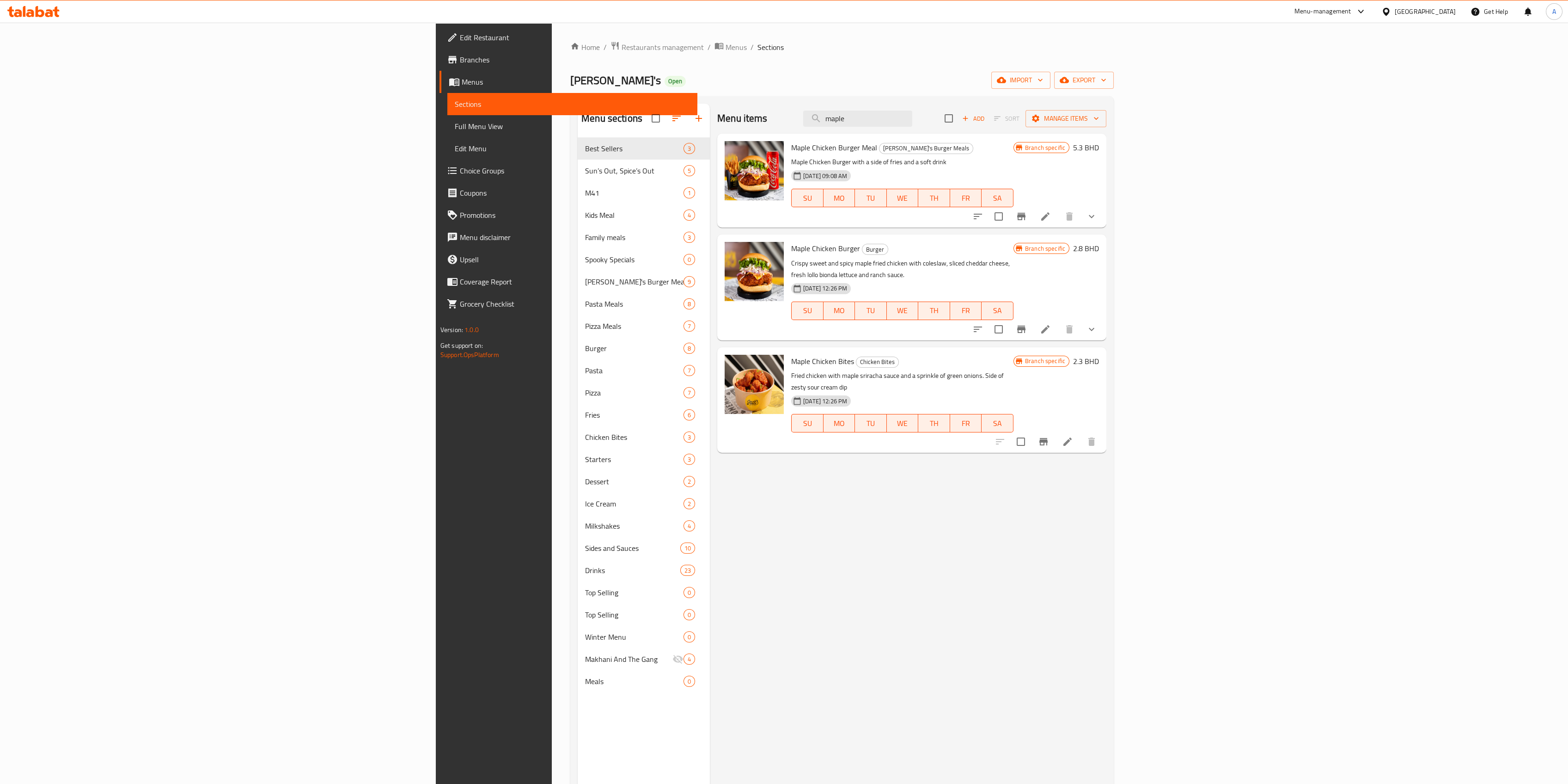
drag, startPoint x: 1036, startPoint y: 122, endPoint x: 878, endPoint y: 143, distance: 159.4
click at [915, 133] on div "Menu items maple Add Sort Manage items Maple Chicken Burger Meal Jack's Burger …" at bounding box center [907, 496] width 396 height 784
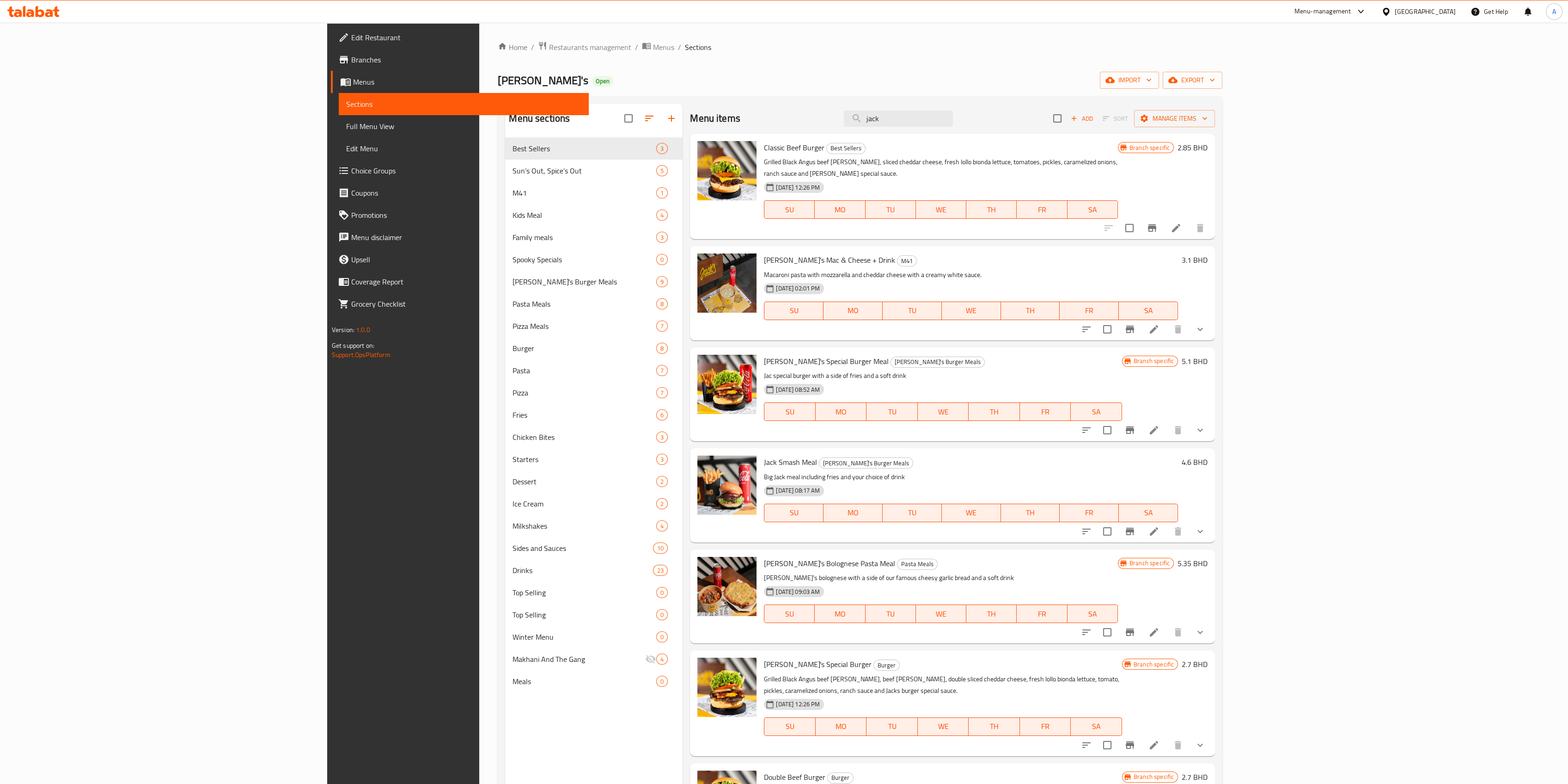
drag, startPoint x: 938, startPoint y: 118, endPoint x: 876, endPoint y: 134, distance: 64.0
click at [897, 128] on div "Menu items jack Add Sort Manage items" at bounding box center [953, 118] width 525 height 30
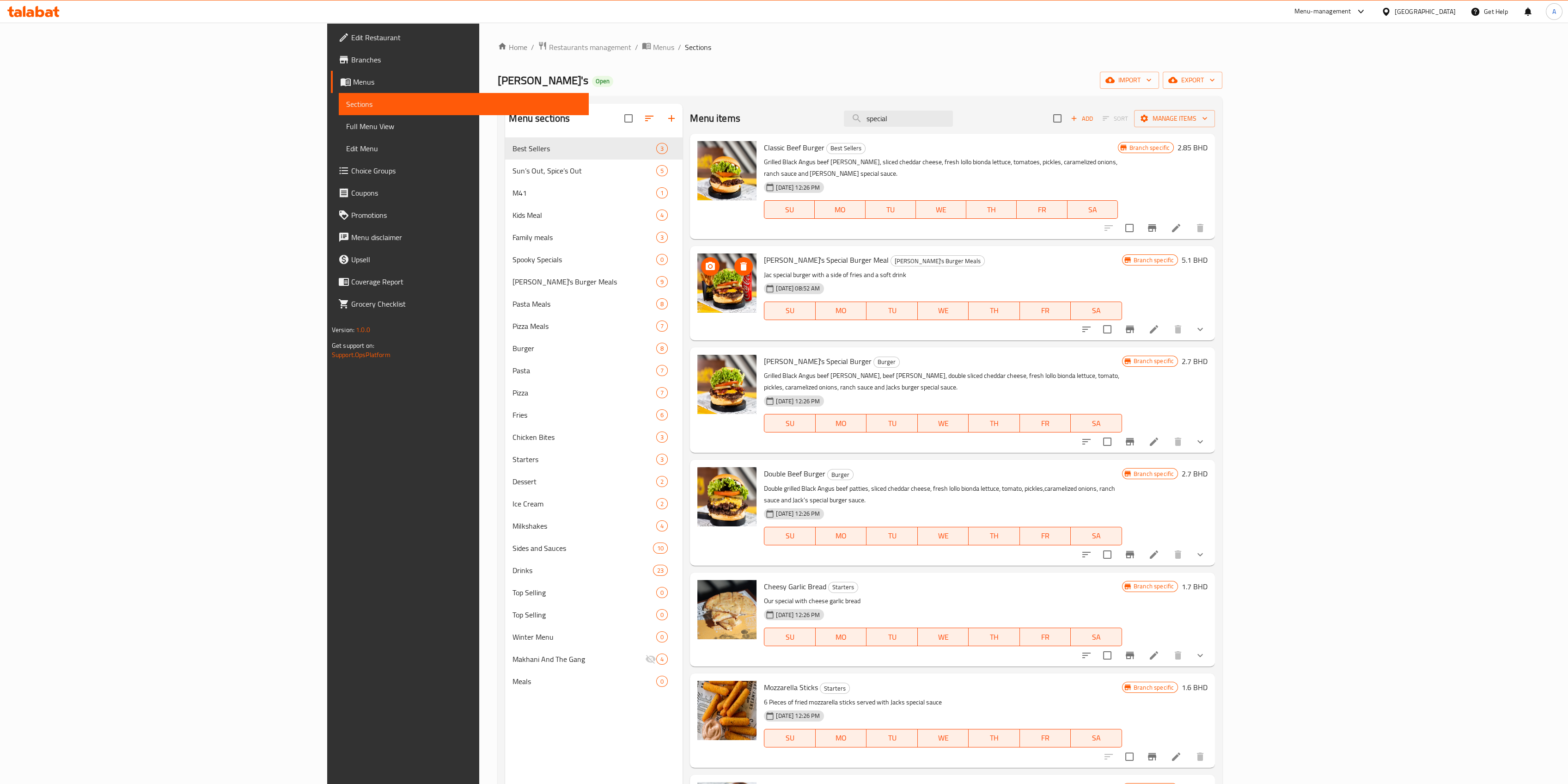
type input "special"
click at [685, 46] on span "Sections" at bounding box center [698, 47] width 26 height 11
click at [685, 45] on span "Sections" at bounding box center [698, 47] width 26 height 11
click at [33, 19] on div at bounding box center [33, 12] width 67 height 19
click at [31, 11] on icon at bounding box center [30, 13] width 8 height 8
